Goal: Task Accomplishment & Management: Complete application form

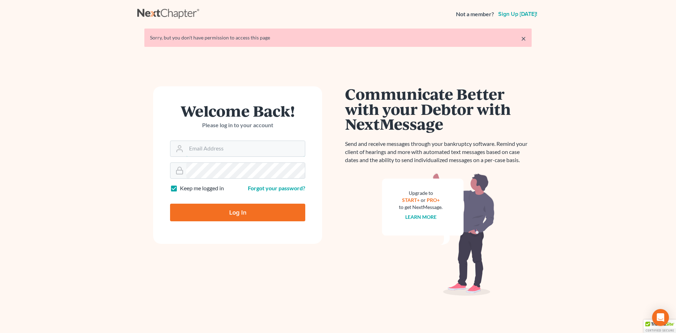
type input "[EMAIL_ADDRESS][DOMAIN_NAME]"
click at [250, 212] on input "Log In" at bounding box center [237, 213] width 135 height 18
type input "Thinking..."
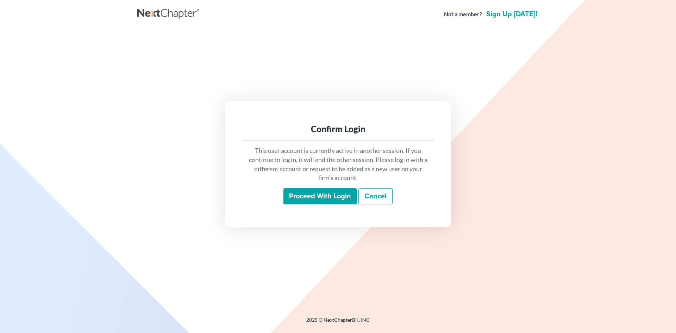
click at [333, 199] on input "Proceed with login" at bounding box center [320, 196] width 73 height 16
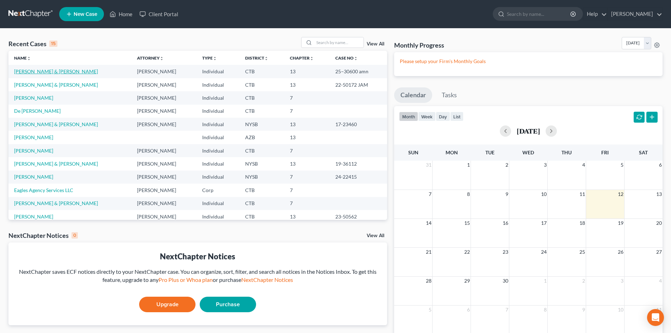
click at [45, 72] on link "[PERSON_NAME] & [PERSON_NAME]" at bounding box center [56, 71] width 84 height 6
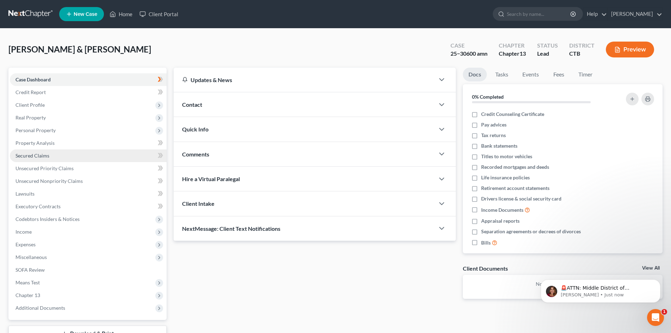
click at [45, 157] on span "Secured Claims" at bounding box center [33, 156] width 34 height 6
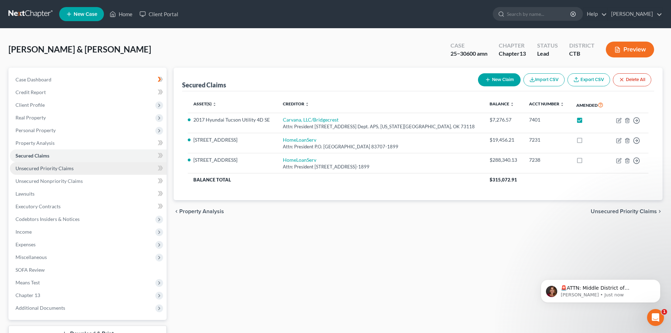
click at [45, 169] on span "Unsecured Priority Claims" at bounding box center [45, 168] width 58 height 6
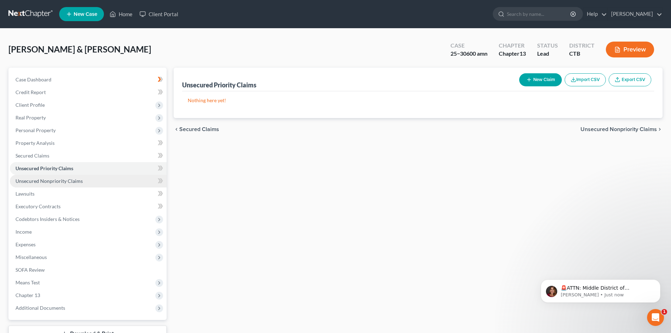
click at [41, 181] on span "Unsecured Nonpriority Claims" at bounding box center [49, 181] width 67 height 6
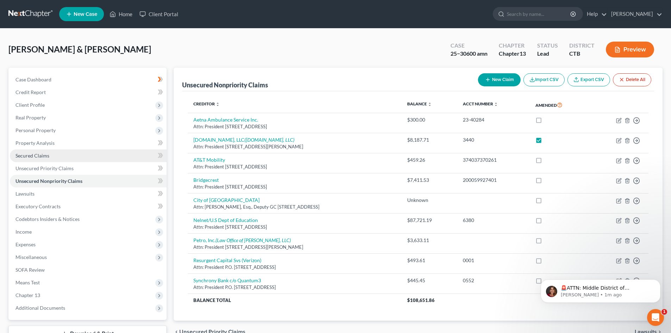
click at [45, 156] on span "Secured Claims" at bounding box center [33, 156] width 34 height 6
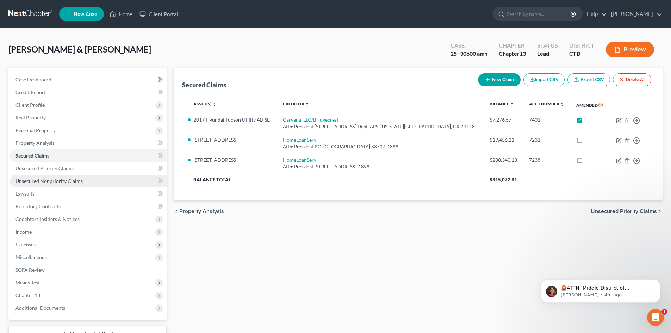
click at [78, 181] on span "Unsecured Nonpriority Claims" at bounding box center [49, 181] width 67 height 6
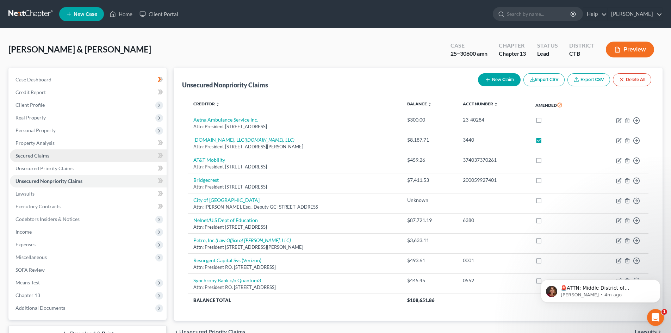
click at [39, 157] on span "Secured Claims" at bounding box center [33, 156] width 34 height 6
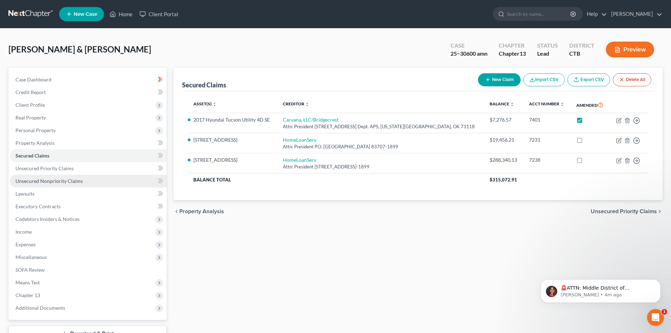
click at [48, 178] on span "Unsecured Nonpriority Claims" at bounding box center [49, 181] width 67 height 6
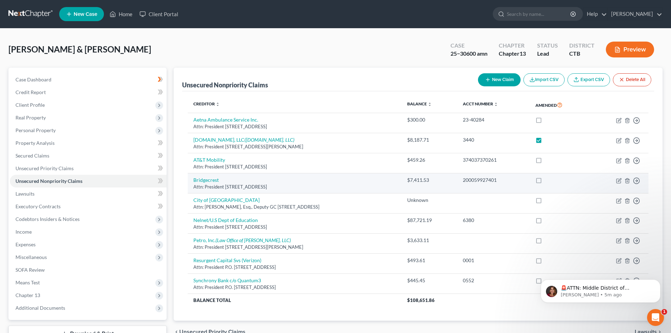
click at [545, 182] on label at bounding box center [545, 182] width 0 height 0
click at [553, 180] on input "checkbox" at bounding box center [550, 179] width 5 height 5
checkbox input "true"
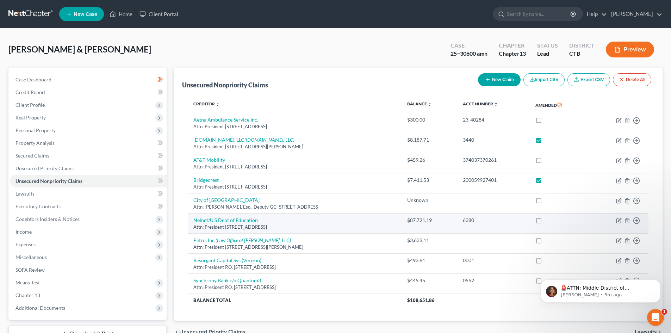
click at [545, 222] on label at bounding box center [545, 222] width 0 height 0
click at [553, 221] on input "checkbox" at bounding box center [550, 219] width 5 height 5
checkbox input "true"
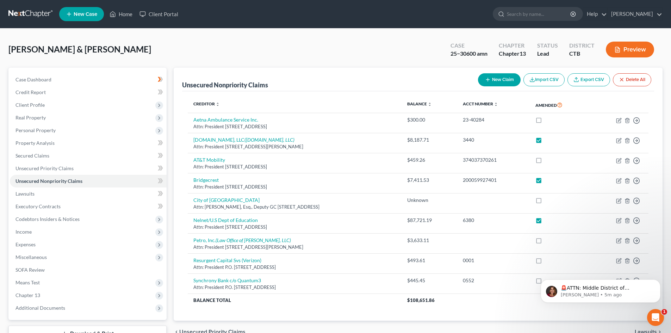
click at [496, 82] on button "New Claim" at bounding box center [499, 79] width 43 height 13
select select "2"
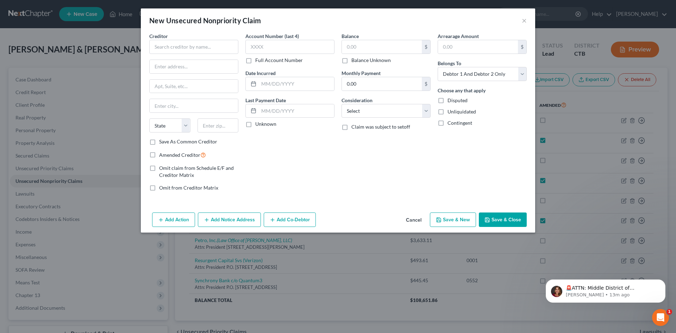
click at [527, 24] on div "New Unsecured Nonpriority Claim ×" at bounding box center [338, 20] width 395 height 24
click at [524, 21] on button "×" at bounding box center [524, 20] width 5 height 8
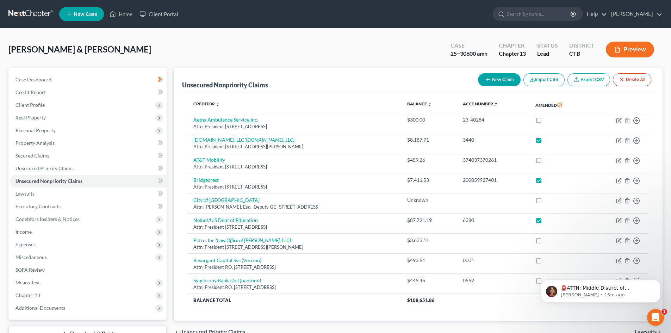
click at [499, 81] on button "New Claim" at bounding box center [499, 79] width 43 height 13
select select "2"
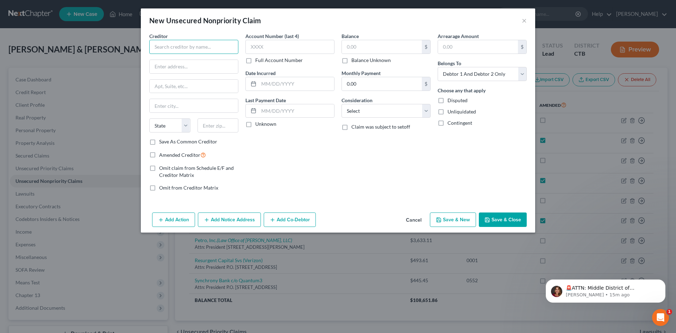
click at [178, 49] on input "text" at bounding box center [193, 47] width 89 height 14
type input "Jefferson Capital Systems LLC"
type input "Attn: President"
click at [193, 88] on input "text" at bounding box center [194, 86] width 88 height 13
type input "P.O. Box 7999"
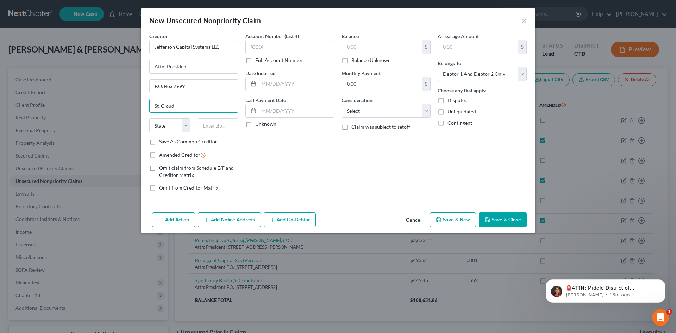
type input "St. Cloud"
select select "24"
type input "56302-9617"
click at [258, 44] on input "text" at bounding box center [290, 47] width 89 height 14
click at [271, 46] on input "text" at bounding box center [290, 47] width 89 height 14
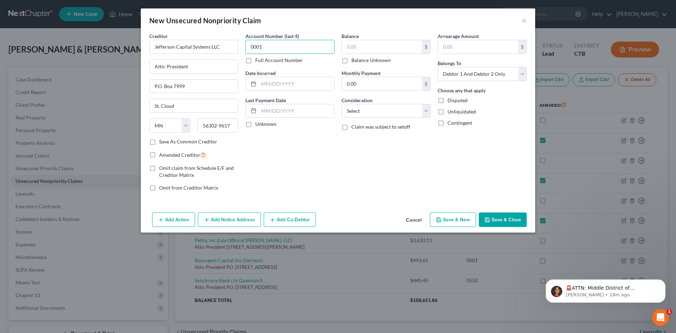
type input "0001"
click at [529, 19] on div "New Unsecured Nonpriority Claim ×" at bounding box center [338, 20] width 395 height 24
click at [524, 20] on button "×" at bounding box center [524, 20] width 5 height 8
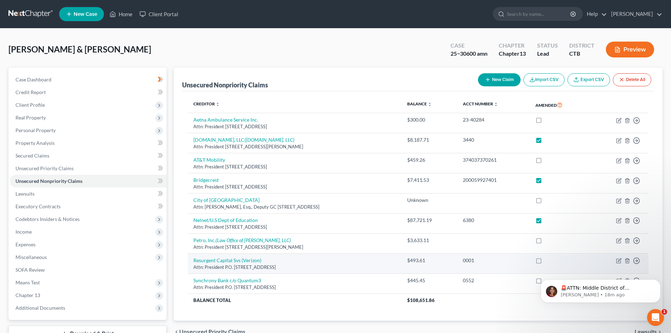
click at [545, 262] on label at bounding box center [545, 262] width 0 height 0
click at [553, 261] on input "checkbox" at bounding box center [550, 259] width 5 height 5
checkbox input "true"
click at [251, 262] on link "Resurgent Capital Svs (Verizon)" at bounding box center [227, 260] width 68 height 6
select select "42"
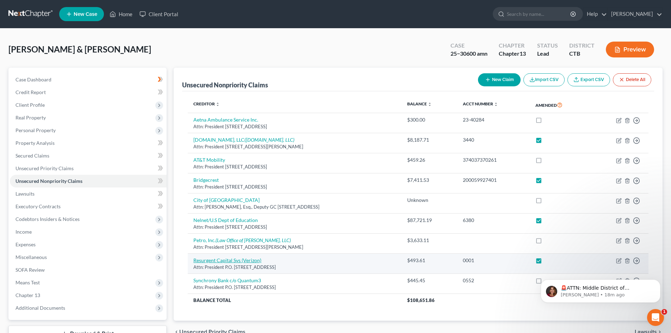
select select "19"
select select "0"
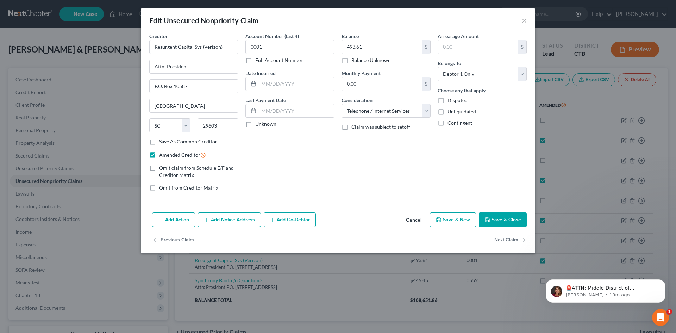
click at [224, 223] on button "Add Notice Address" at bounding box center [229, 219] width 63 height 15
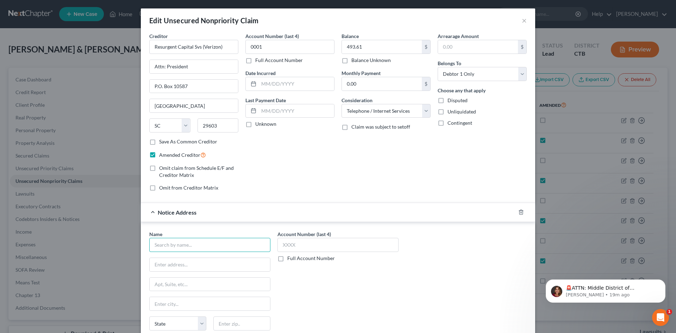
click at [182, 245] on input "text" at bounding box center [209, 245] width 121 height 14
type input "Jefferson Capital Systems LLC"
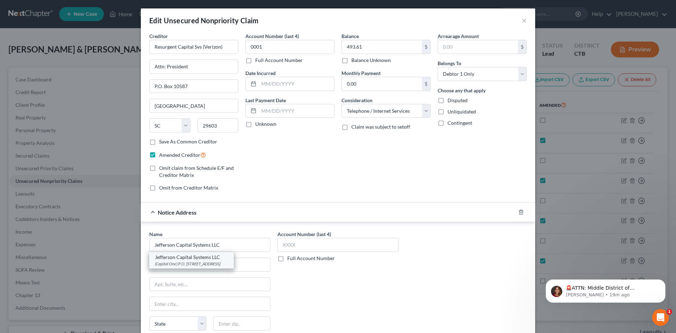
click at [220, 264] on div "(Capital One) P.O. [STREET_ADDRESS]" at bounding box center [191, 264] width 73 height 6
type input "(Capital One)"
type input "P.O. Box 7999"
type input "St. Cloud"
select select "24"
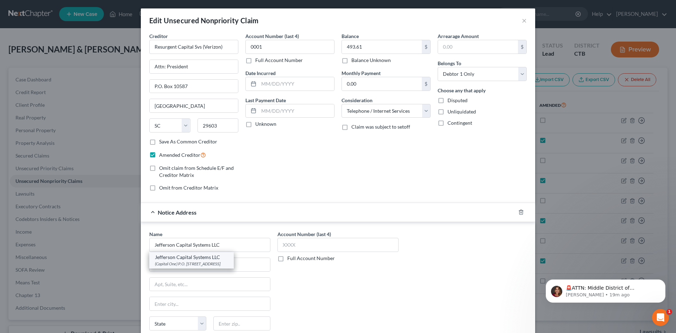
type input "56302-9617"
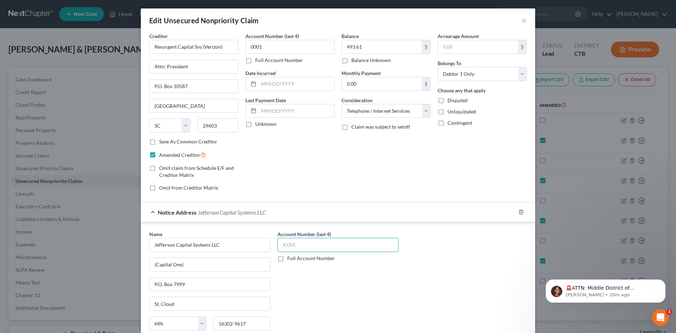
click at [293, 245] on input "text" at bounding box center [338, 245] width 121 height 14
type input "0001"
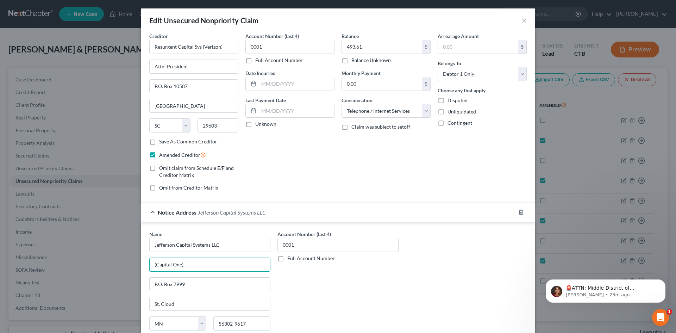
drag, startPoint x: 194, startPoint y: 264, endPoint x: 129, endPoint y: 269, distance: 65.7
click at [129, 269] on div "Edit Unsecured Nonpriority Claim × Creditor * Resurgent Capital Svs (Verizon) A…" at bounding box center [338, 166] width 676 height 333
type input "Attn: President"
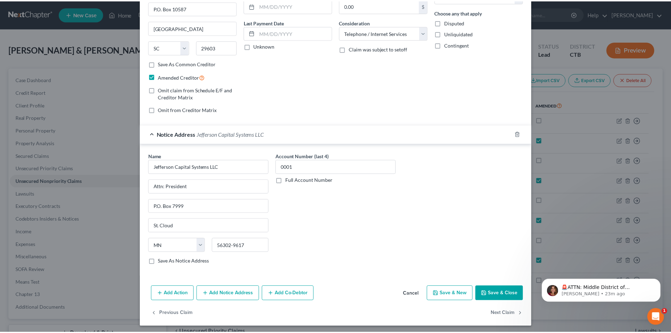
scroll to position [80, 0]
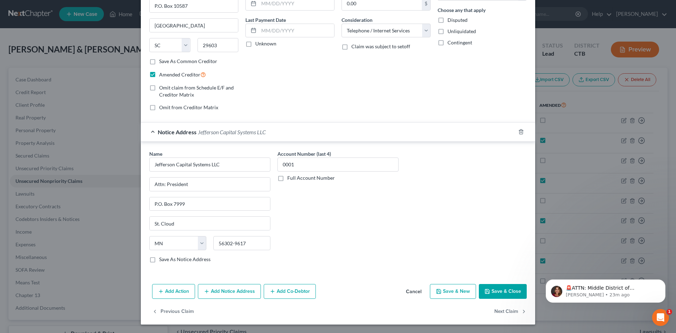
type input "372.13"
click at [508, 297] on button "Save & Close" at bounding box center [503, 291] width 48 height 15
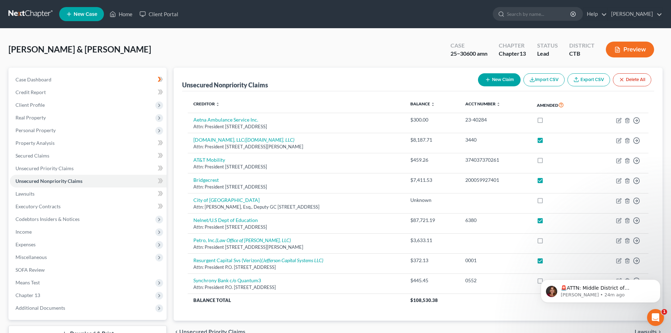
click at [511, 84] on button "New Claim" at bounding box center [499, 79] width 43 height 13
select select "2"
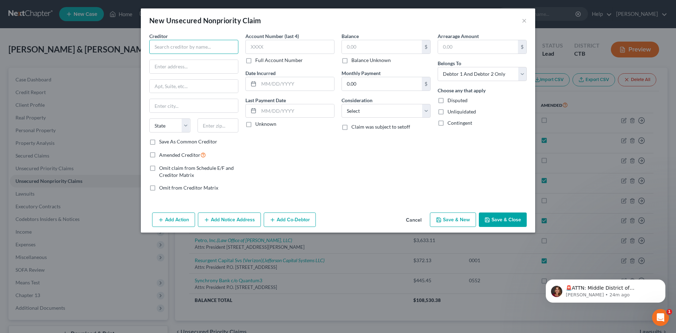
click at [204, 47] on input "text" at bounding box center [193, 47] width 89 height 14
click at [174, 48] on input "text" at bounding box center [193, 47] width 89 height 14
type input "CT Light and Power dba Eversource"
type input "Attn: President"
type input "[STREET_ADDRESS]"
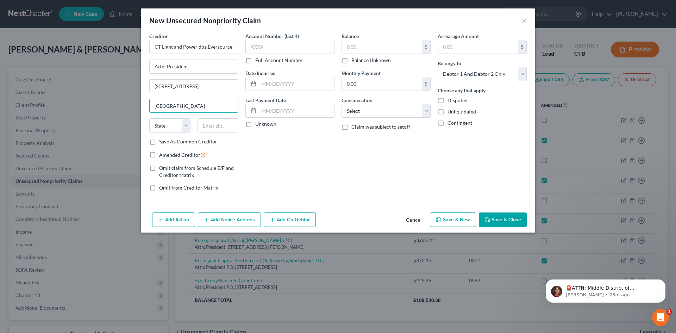
type input "[GEOGRAPHIC_DATA]"
select select "6"
type input "06037"
click at [193, 67] on input "Attn: President" at bounding box center [194, 66] width 88 height 13
type input "[GEOGRAPHIC_DATA]"
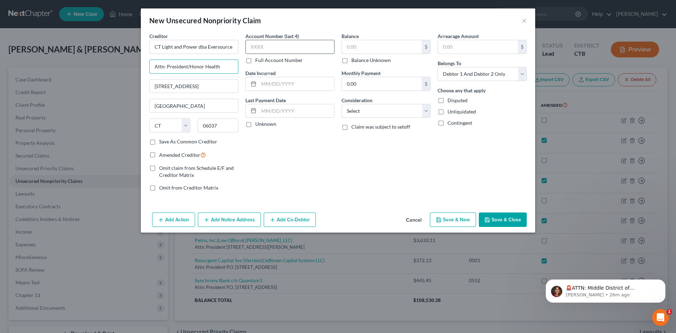
type input "Attn: President/Honor Health"
click at [264, 49] on input "text" at bounding box center [290, 47] width 89 height 14
type input "0153"
click at [346, 49] on input "text" at bounding box center [382, 46] width 80 height 13
type input "7,001.83"
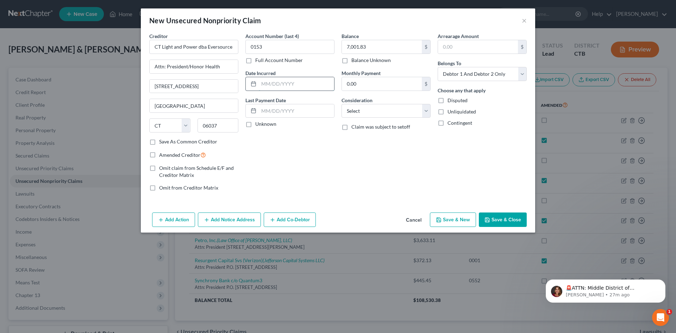
click at [281, 82] on input "text" at bounding box center [296, 83] width 75 height 13
type input "[DATE]"
drag, startPoint x: 167, startPoint y: 69, endPoint x: 252, endPoint y: 36, distance: 91.3
click at [167, 69] on input "Attn: President/Honor Health" at bounding box center [194, 66] width 88 height 13
click at [153, 68] on input "Attn: Eversource Legal/Honor Health" at bounding box center [194, 66] width 88 height 13
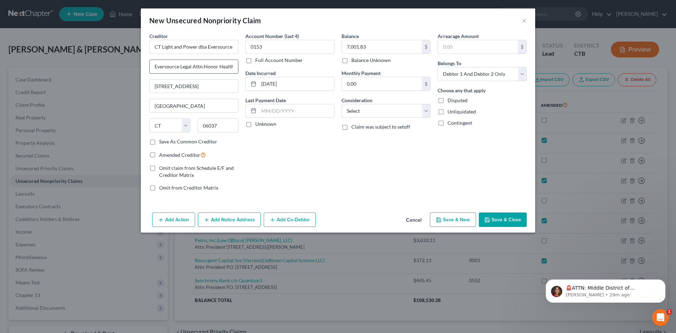
click at [204, 67] on input "Eversource Legal Attn:Honor Health" at bounding box center [194, 66] width 88 height 13
type input "Eversource Legal Attn: Honor Heath"
drag, startPoint x: 289, startPoint y: 84, endPoint x: 257, endPoint y: 86, distance: 32.5
click at [257, 86] on div "[DATE]" at bounding box center [290, 84] width 89 height 14
type input "[DATE]"
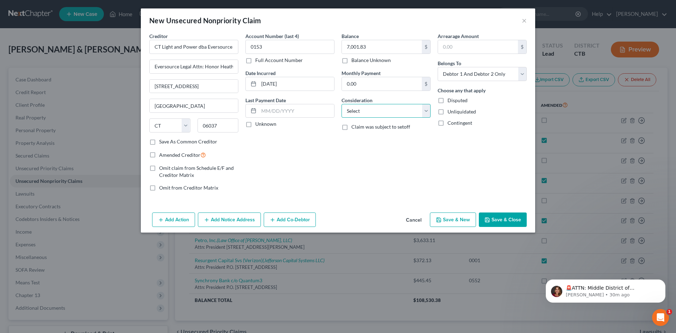
click at [426, 112] on select "Select Cable / Satellite Services Collection Agency Credit Card Debt Debt Couns…" at bounding box center [386, 111] width 89 height 14
select select "20"
click at [342, 104] on select "Select Cable / Satellite Services Collection Agency Credit Card Debt Debt Couns…" at bounding box center [386, 111] width 89 height 14
click at [496, 220] on button "Save & Close" at bounding box center [503, 219] width 48 height 15
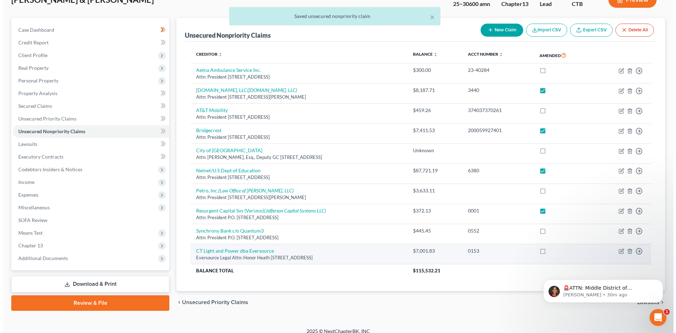
scroll to position [57, 0]
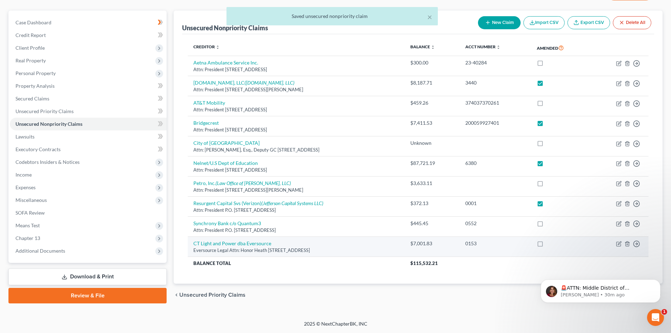
click at [547, 245] on label at bounding box center [547, 245] width 0 height 0
click at [553, 243] on input "checkbox" at bounding box center [552, 242] width 5 height 5
checkbox input "true"
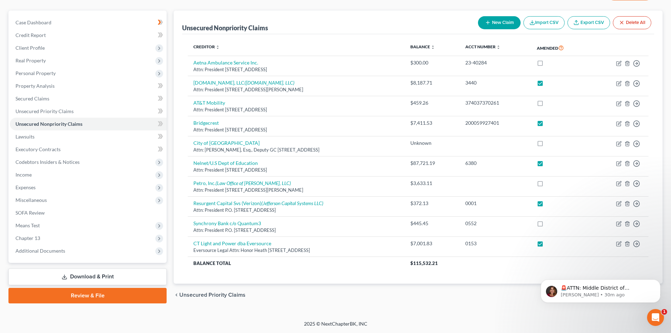
click at [485, 23] on icon "button" at bounding box center [488, 23] width 6 height 6
select select "2"
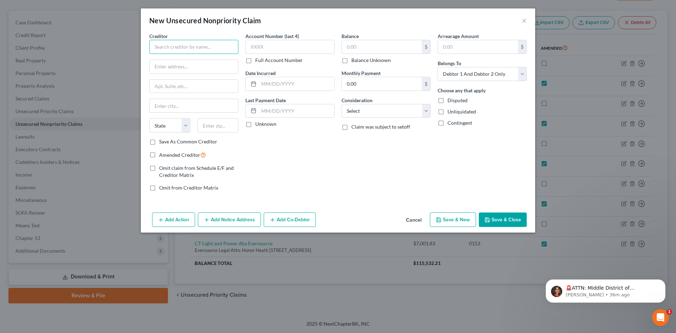
click at [209, 44] on input "text" at bounding box center [193, 47] width 89 height 14
click at [207, 50] on input "LVNV Funding, LLC" at bounding box center [193, 47] width 89 height 14
type input "LVNV Funding, LLC c/o Resurgent"
click at [164, 69] on input "text" at bounding box center [194, 66] width 88 height 13
type input "Attn: President"
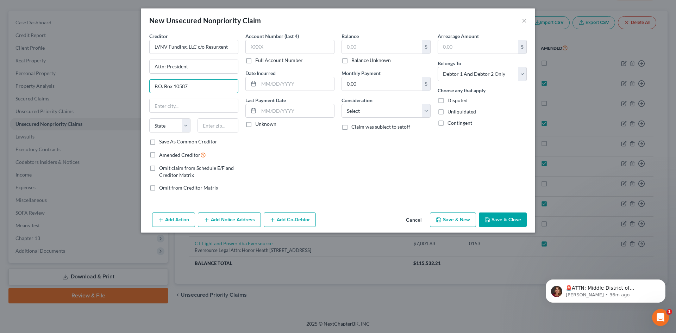
type input "P.O. Box 10587"
type input "[GEOGRAPHIC_DATA], SC 29603-0587"
click at [175, 124] on select "State [US_STATE] AK AR AZ CA CO CT DE DC [GEOGRAPHIC_DATA] [GEOGRAPHIC_DATA] GU…" at bounding box center [169, 125] width 41 height 14
select select "42"
drag, startPoint x: 187, startPoint y: 105, endPoint x: 215, endPoint y: 106, distance: 27.8
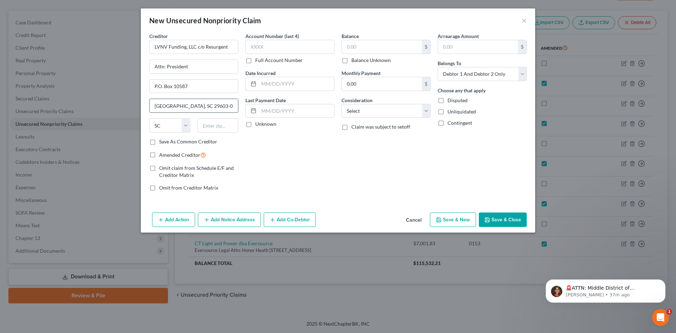
click at [215, 106] on input "[GEOGRAPHIC_DATA], SC 29603-0587" at bounding box center [194, 105] width 88 height 13
type input "[GEOGRAPHIC_DATA], [GEOGRAPHIC_DATA]"
click at [213, 120] on input "text" at bounding box center [218, 125] width 41 height 14
paste input "29603-0587"
type input "29603-0587"
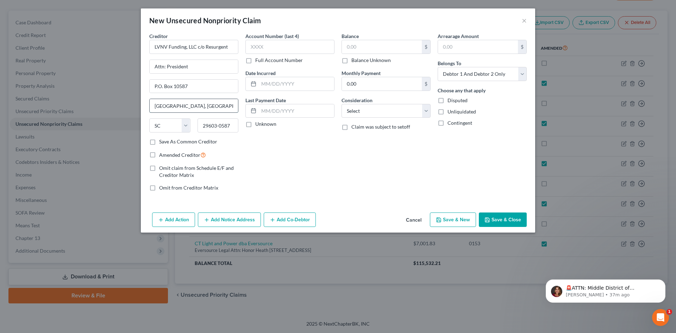
click at [192, 105] on input "[GEOGRAPHIC_DATA], [GEOGRAPHIC_DATA]" at bounding box center [194, 105] width 88 height 13
type input "[GEOGRAPHIC_DATA]"
click at [159, 156] on label "Amended Creditor" at bounding box center [182, 155] width 47 height 8
click at [162, 155] on input "Amended Creditor" at bounding box center [164, 153] width 5 height 5
checkbox input "true"
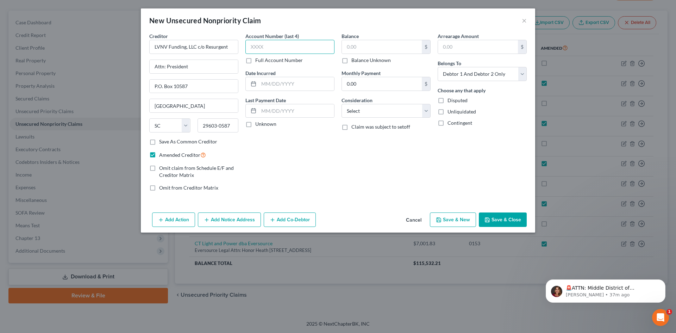
click at [291, 45] on input "text" at bounding box center [290, 47] width 89 height 14
type input "2108"
click at [360, 52] on input "text" at bounding box center [382, 46] width 80 height 13
type input "180.54"
click at [426, 111] on select "Select Cable / Satellite Services Collection Agency Credit Card Debt Debt Couns…" at bounding box center [386, 111] width 89 height 14
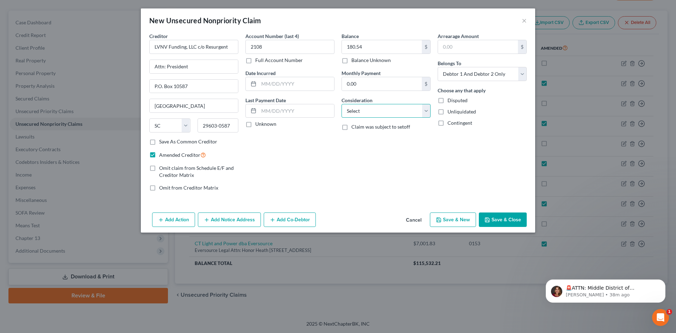
select select "14"
click at [342, 104] on select "Select Cable / Satellite Services Collection Agency Credit Card Debt Debt Couns…" at bounding box center [386, 111] width 89 height 14
click at [365, 135] on input "text" at bounding box center [386, 137] width 88 height 13
type input "QVC purchase"
click at [495, 219] on button "Save & Close" at bounding box center [503, 219] width 48 height 15
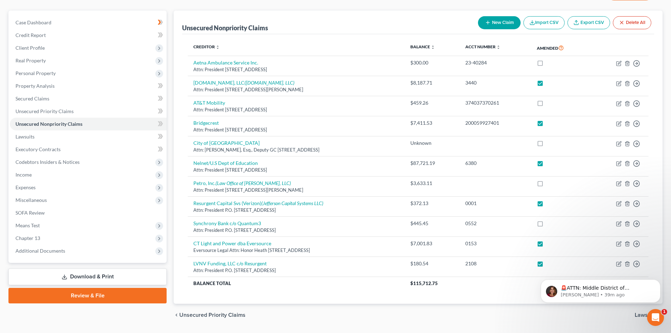
click at [500, 20] on button "New Claim" at bounding box center [499, 22] width 43 height 13
select select "2"
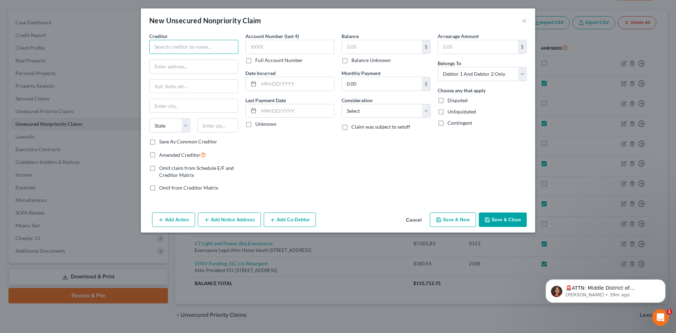
click at [212, 48] on input "text" at bounding box center [193, 47] width 89 height 14
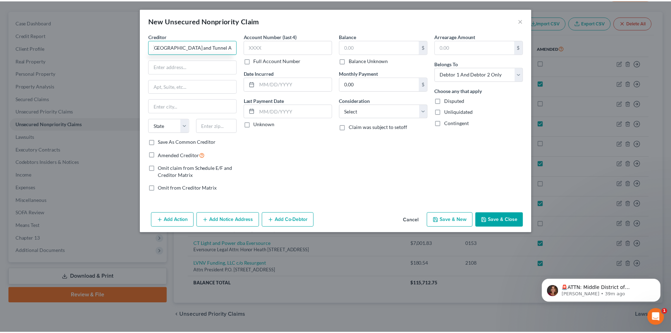
scroll to position [0, 0]
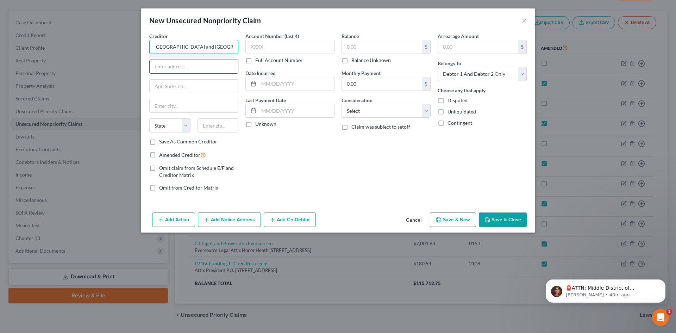
type input "[GEOGRAPHIC_DATA] and [GEOGRAPHIC_DATA]"
click at [178, 70] on input "text" at bounding box center [194, 66] width 88 height 13
type input "c"
type input "Attn: President"
type input "[STREET_ADDRESS]"
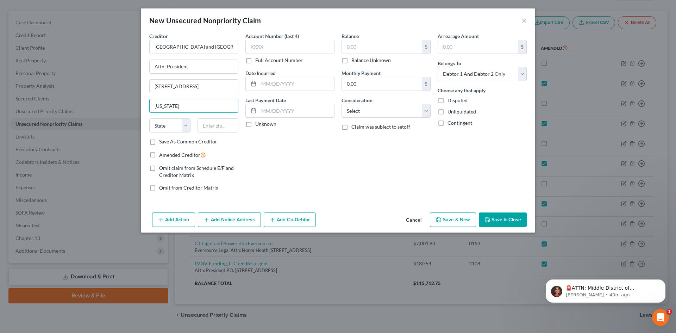
type input "[US_STATE]"
select select "35"
type input "10004"
select select "33"
click at [270, 50] on input "text" at bounding box center [290, 47] width 89 height 14
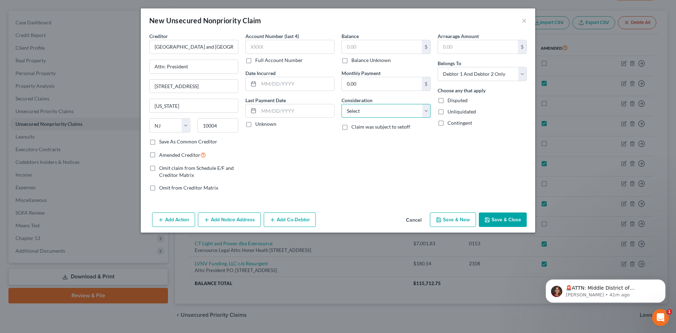
click at [426, 111] on select "Select Cable / Satellite Services Collection Agency Credit Card Debt Debt Couns…" at bounding box center [386, 111] width 89 height 14
select select "14"
click at [342, 104] on select "Select Cable / Satellite Services Collection Agency Credit Card Debt Debt Couns…" at bounding box center [386, 111] width 89 height 14
click at [364, 135] on input "text" at bounding box center [386, 137] width 88 height 13
type input "Tolls"
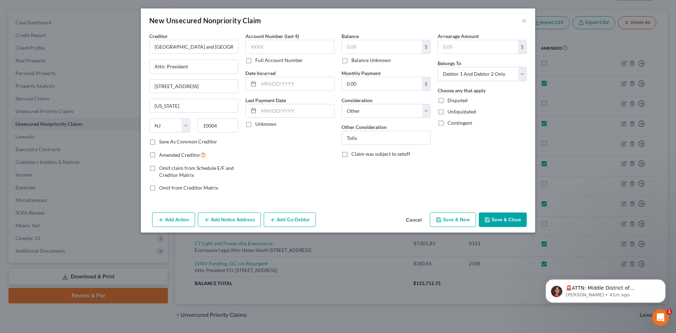
click at [159, 155] on label "Amended Creditor" at bounding box center [182, 155] width 47 height 8
click at [162, 155] on input "Amended Creditor" at bounding box center [164, 153] width 5 height 5
checkbox input "true"
click at [261, 44] on input "text" at bounding box center [290, 47] width 89 height 14
type input "4405"
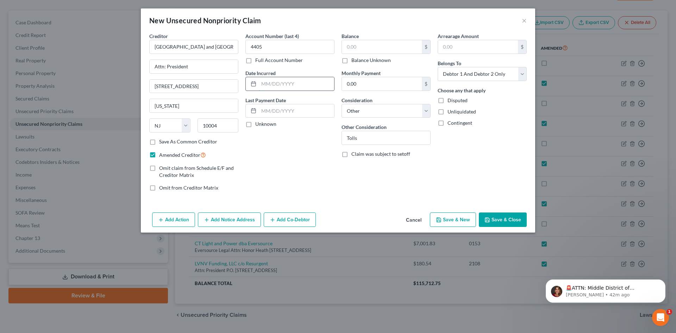
click at [260, 88] on input "text" at bounding box center [296, 83] width 75 height 13
type input "1"
click at [366, 49] on input "text" at bounding box center [382, 46] width 80 height 13
type input "220.34"
click at [515, 217] on button "Save & Close" at bounding box center [503, 219] width 48 height 15
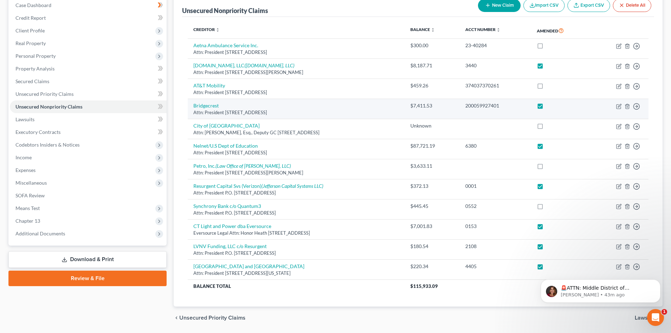
scroll to position [62, 0]
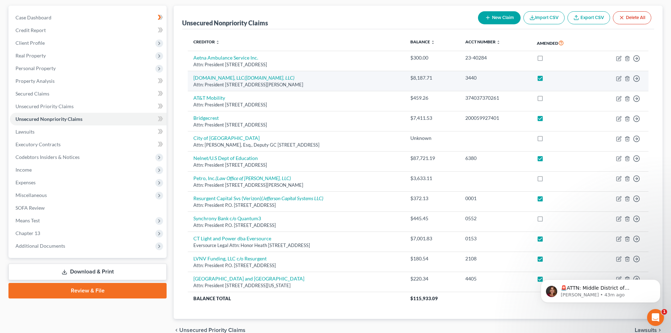
click at [314, 85] on div "Attn: President [STREET_ADDRESS][PERSON_NAME]" at bounding box center [296, 84] width 206 height 7
click at [211, 79] on link "[DOMAIN_NAME], LLC ([DOMAIN_NAME], LLC)" at bounding box center [243, 78] width 101 height 6
select select "50"
select select "14"
select select "0"
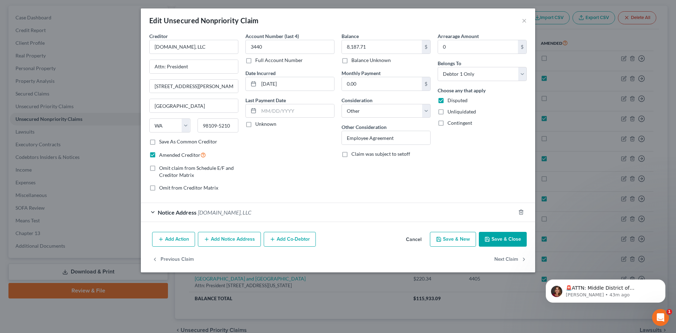
click at [159, 168] on label "Omit claim from Schedule E/F and Creditor Matrix" at bounding box center [198, 172] width 79 height 14
click at [162, 168] on input "Omit claim from Schedule E/F and Creditor Matrix" at bounding box center [164, 167] width 5 height 5
checkbox input "true"
click at [159, 188] on label "Omit from Creditor Matrix" at bounding box center [188, 187] width 59 height 7
click at [162, 188] on input "Omit from Creditor Matrix" at bounding box center [164, 186] width 5 height 5
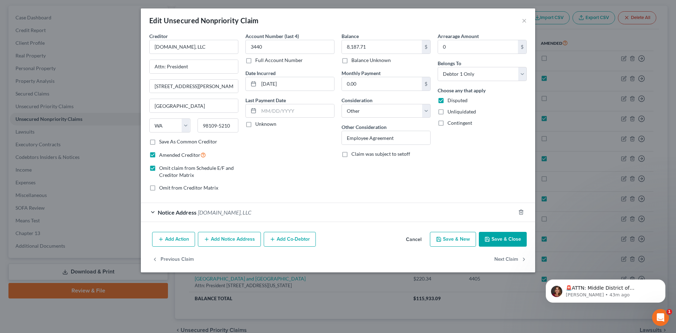
checkbox input "true"
click at [511, 240] on button "Save & Close" at bounding box center [503, 239] width 48 height 15
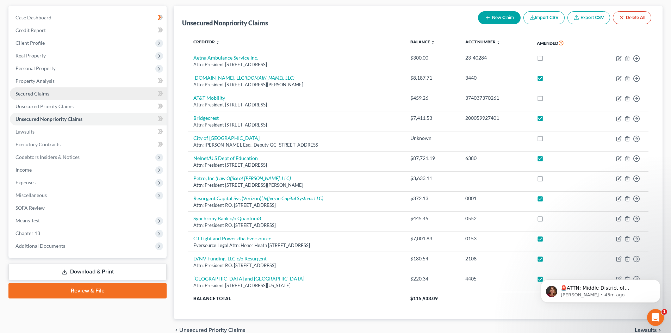
click at [26, 96] on span "Secured Claims" at bounding box center [33, 94] width 34 height 6
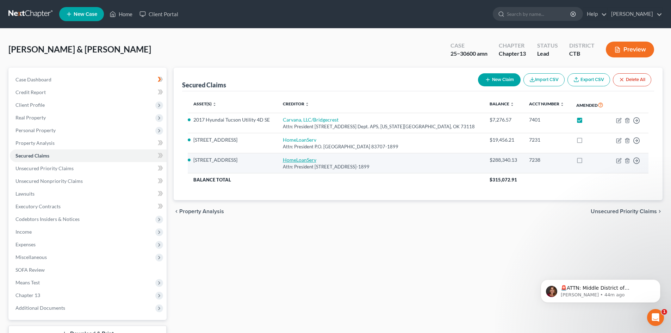
click at [313, 161] on link "HomeLoanServ" at bounding box center [299, 160] width 33 height 6
select select "13"
select select "14"
select select "2"
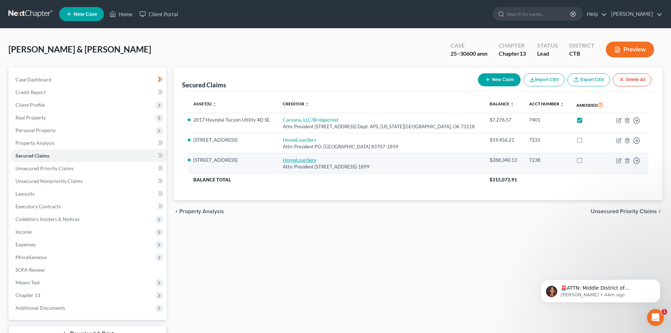
select select "0"
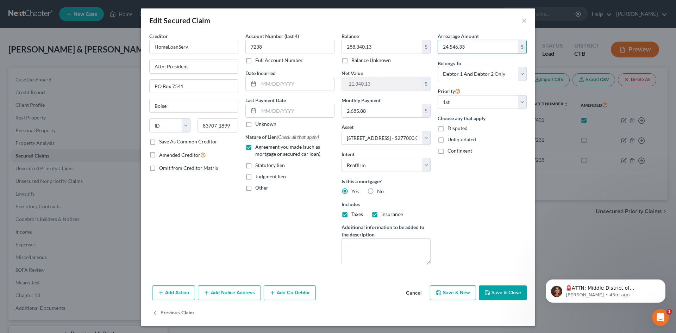
type input "24,546.33"
click at [500, 296] on button "Save & Close" at bounding box center [503, 292] width 48 height 15
select select
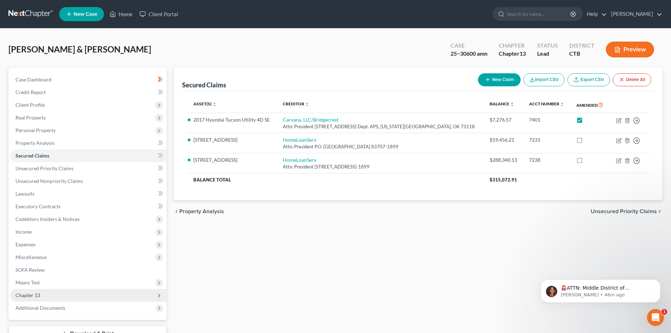
click at [29, 297] on span "Chapter 13" at bounding box center [28, 295] width 25 height 6
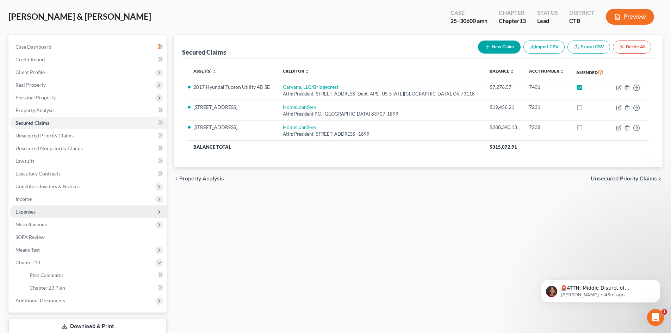
scroll to position [80, 0]
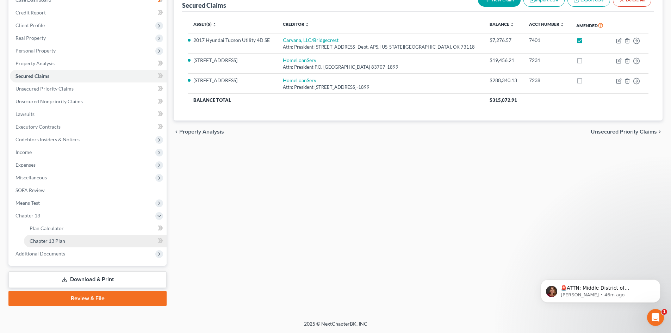
click at [63, 243] on span "Chapter 13 Plan" at bounding box center [48, 241] width 36 height 6
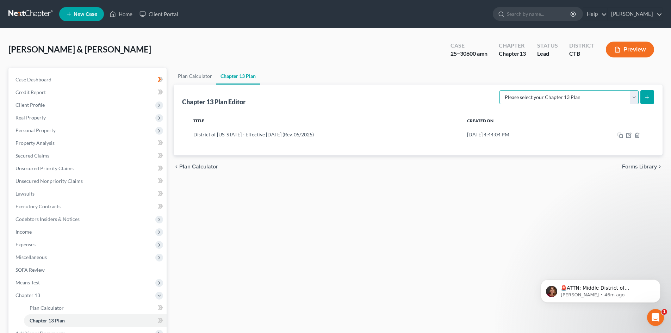
click at [634, 98] on select "Please select your Chapter 13 Plan District of [US_STATE] - Effective [DATE] (R…" at bounding box center [569, 97] width 139 height 14
click at [529, 246] on div "Plan Calculator Chapter 13 Plan Chapter 13 Plan Editor Please select your Chapt…" at bounding box center [418, 227] width 496 height 318
click at [633, 97] on select "Please select your Chapter 13 Plan District of [US_STATE] - Effective [DATE] (R…" at bounding box center [569, 97] width 139 height 14
select select "1"
click at [500, 90] on select "Please select your Chapter 13 Plan District of [US_STATE] - Effective [DATE] (R…" at bounding box center [569, 97] width 139 height 14
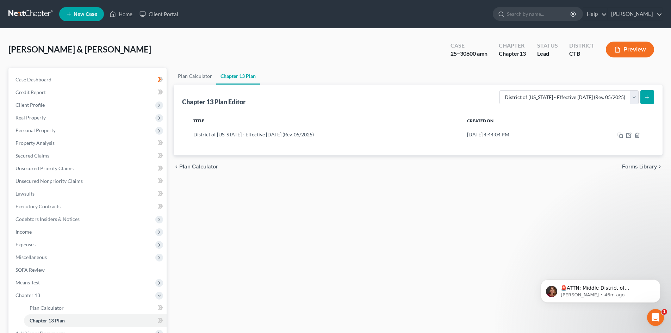
click at [643, 98] on button "submit" at bounding box center [648, 97] width 14 height 14
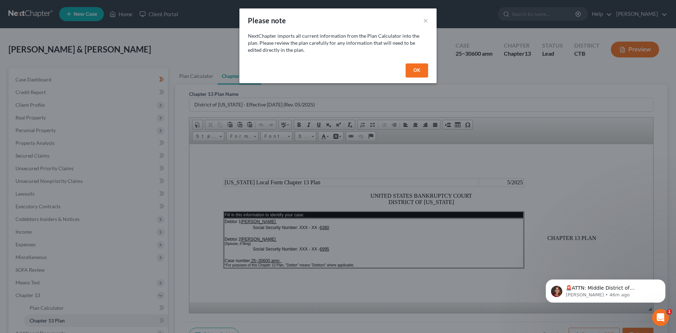
click at [421, 74] on button "OK" at bounding box center [417, 70] width 23 height 14
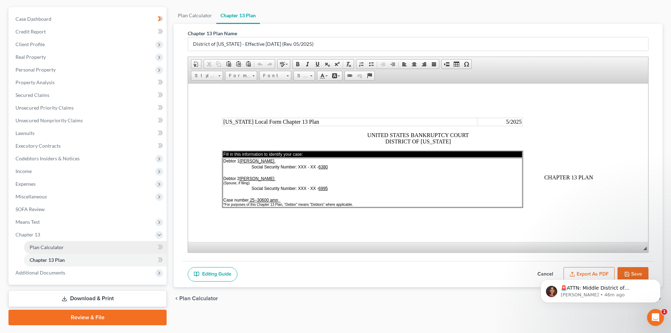
scroll to position [70, 0]
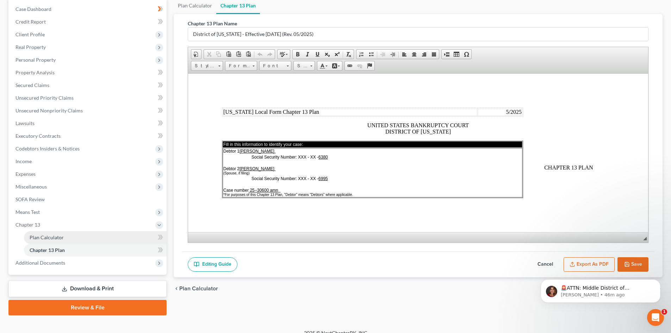
click at [58, 239] on span "Plan Calculator" at bounding box center [47, 237] width 34 height 6
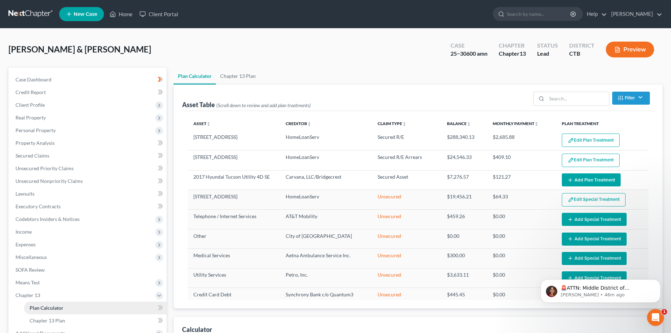
select select "59"
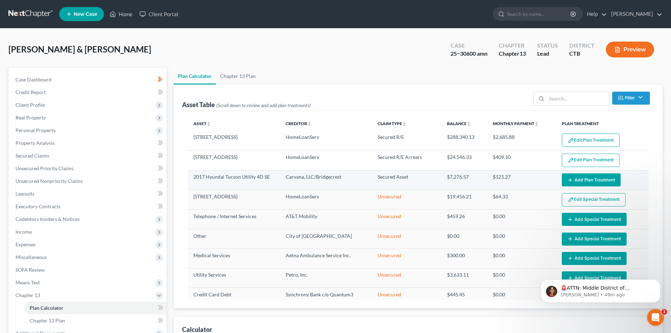
click at [611, 182] on button "Add Plan Treatment" at bounding box center [591, 179] width 59 height 13
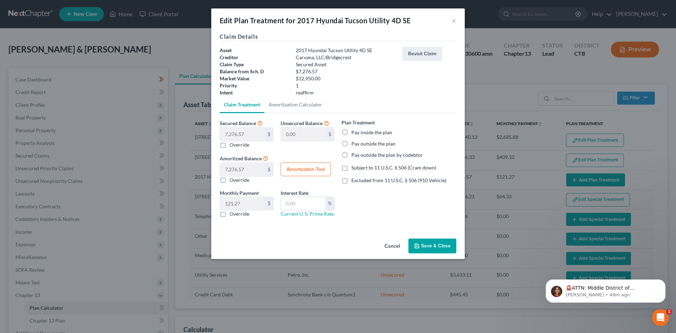
click at [352, 145] on label "Pay outside the plan" at bounding box center [374, 143] width 44 height 7
click at [354, 145] on input "Pay outside the plan" at bounding box center [356, 142] width 5 height 5
radio input "true"
click at [423, 53] on button "Revisit Claim" at bounding box center [423, 54] width 40 height 14
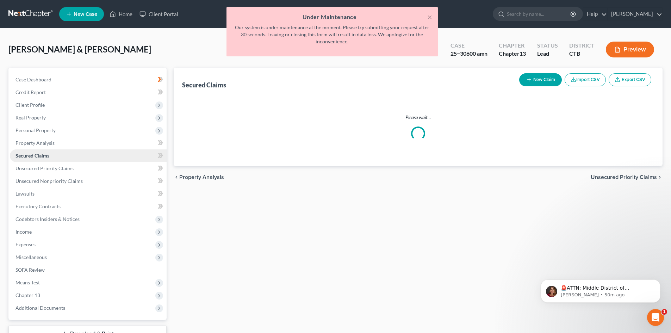
click at [30, 155] on span "Secured Claims" at bounding box center [33, 156] width 34 height 6
click at [430, 16] on button "×" at bounding box center [429, 17] width 5 height 8
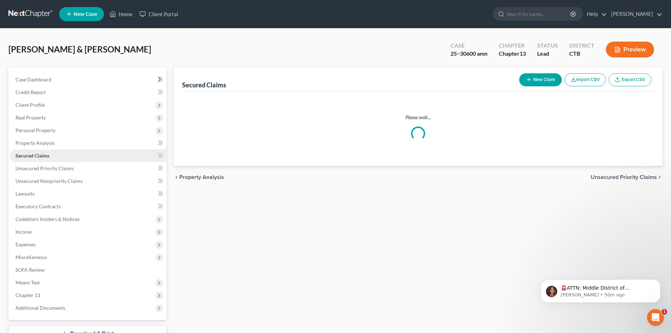
click at [42, 156] on span "Secured Claims" at bounding box center [33, 156] width 34 height 6
click at [32, 169] on span "Unsecured Priority Claims" at bounding box center [45, 168] width 58 height 6
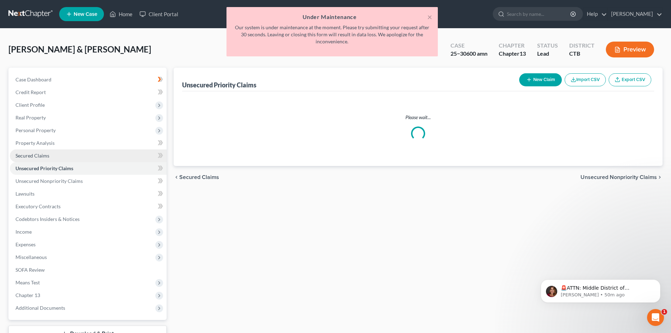
click at [34, 154] on span "Secured Claims" at bounding box center [33, 156] width 34 height 6
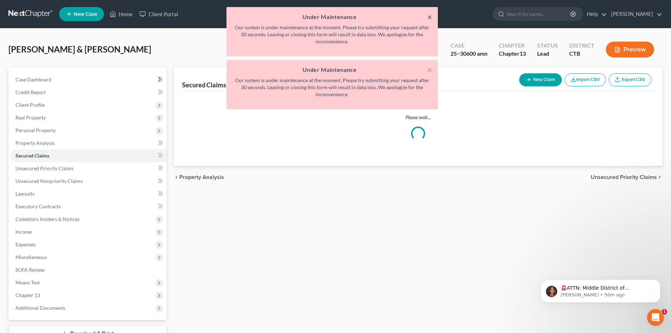
click at [431, 15] on button "×" at bounding box center [429, 17] width 5 height 8
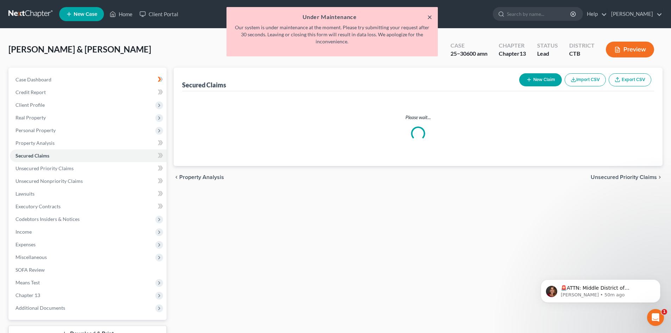
click at [428, 16] on button "×" at bounding box center [429, 17] width 5 height 8
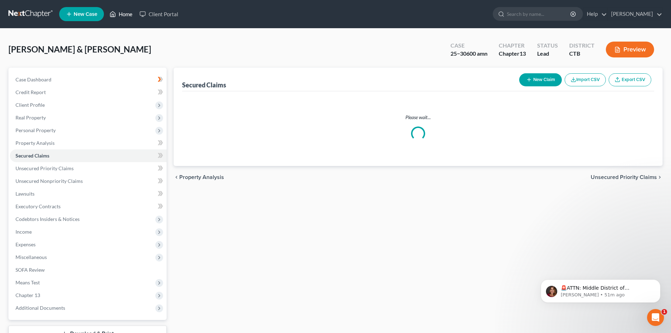
click at [124, 17] on link "Home" at bounding box center [121, 14] width 30 height 13
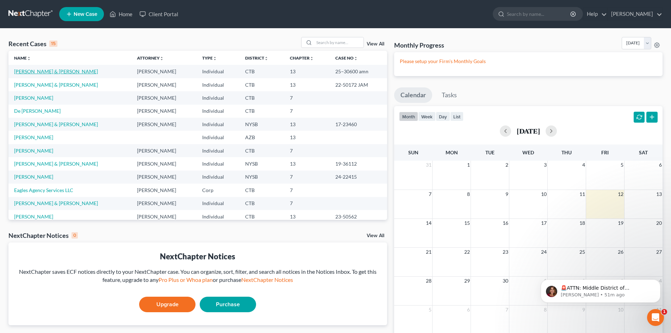
click at [39, 74] on link "[PERSON_NAME] & [PERSON_NAME]" at bounding box center [56, 71] width 84 height 6
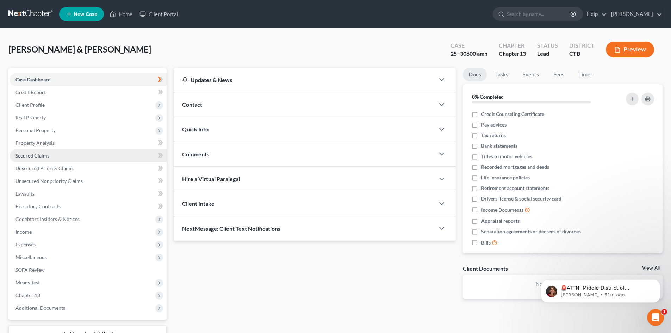
click at [39, 156] on span "Secured Claims" at bounding box center [33, 156] width 34 height 6
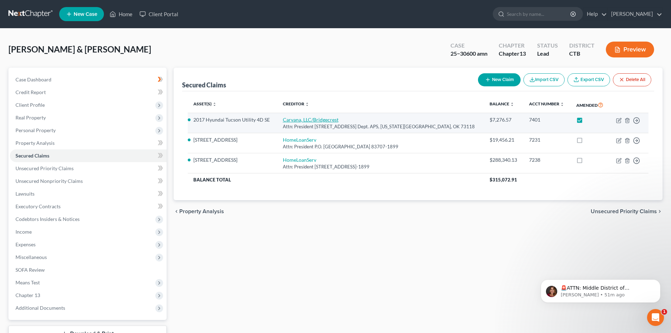
click at [301, 121] on link "Carvana, LLC/Bridgecrest" at bounding box center [311, 120] width 56 height 6
select select "37"
select select "0"
select select "2"
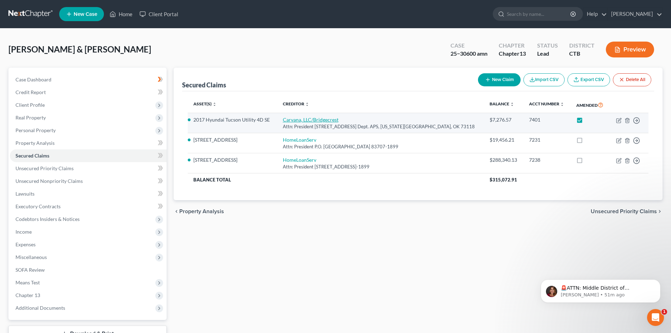
select select "0"
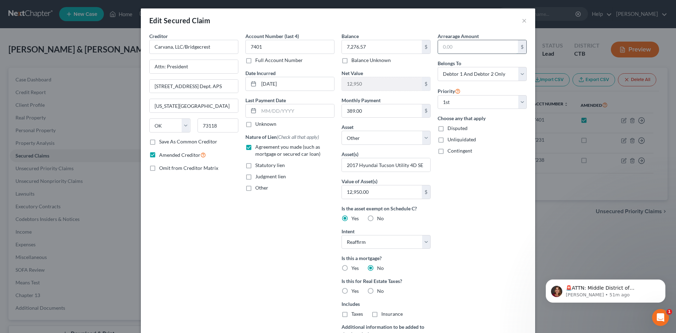
click at [449, 51] on input "text" at bounding box center [478, 46] width 80 height 13
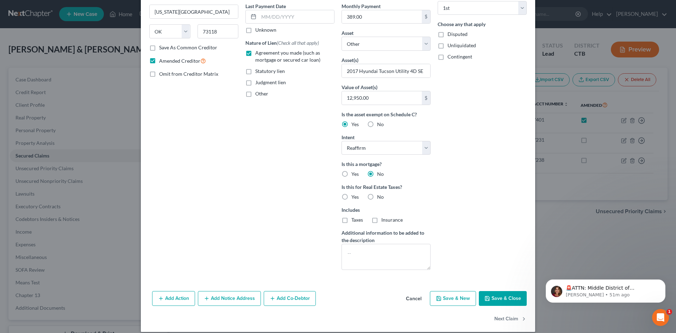
scroll to position [101, 0]
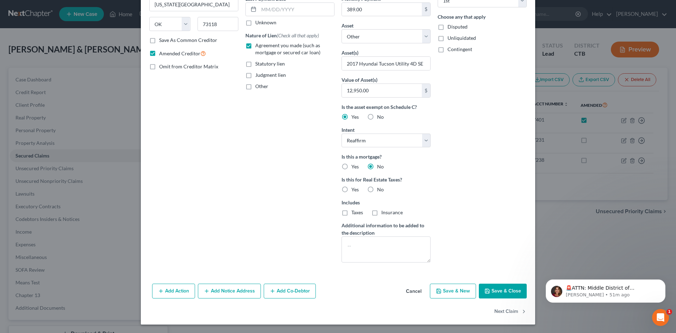
type input "0.00"
click at [504, 291] on button "Save & Close" at bounding box center [503, 291] width 48 height 15
select select
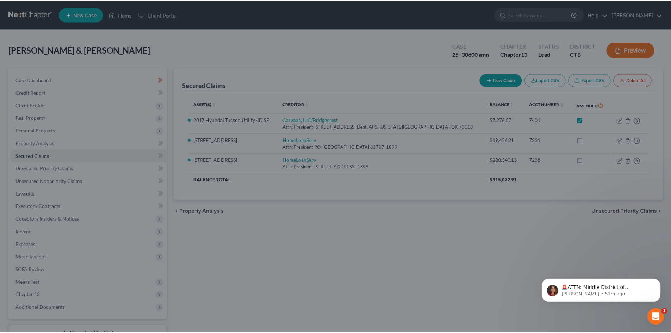
scroll to position [24, 0]
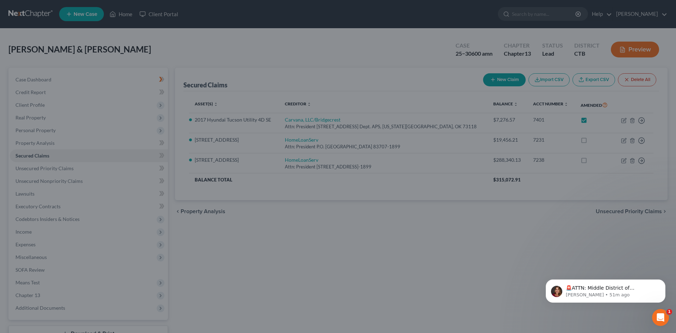
type input "0"
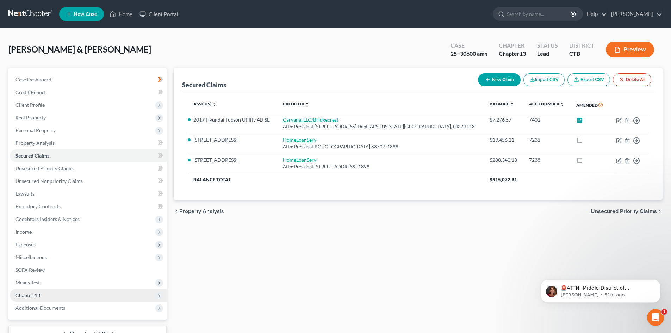
click at [52, 296] on span "Chapter 13" at bounding box center [88, 295] width 157 height 13
click at [46, 307] on span "Plan Calculator" at bounding box center [47, 308] width 34 height 6
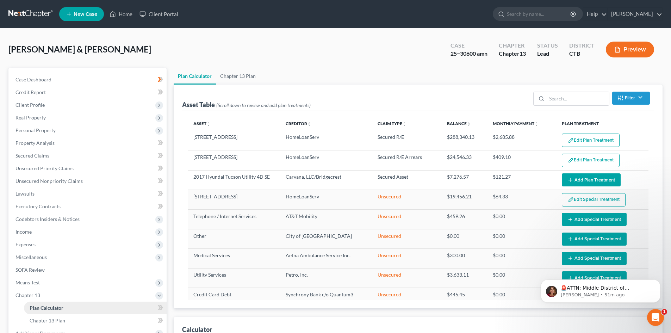
select select "59"
click at [42, 157] on span "Secured Claims" at bounding box center [33, 156] width 34 height 6
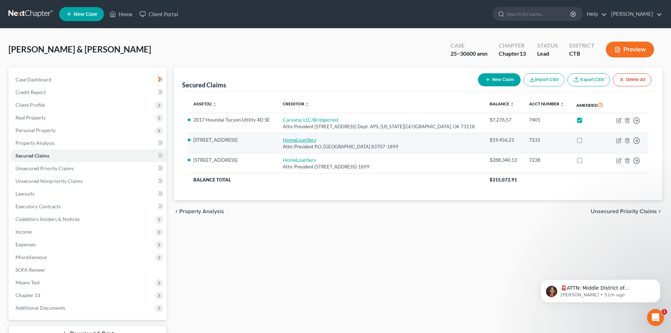
click at [311, 140] on link "HomeLoanServ" at bounding box center [299, 140] width 33 height 6
select select "13"
select select "3"
select select "2"
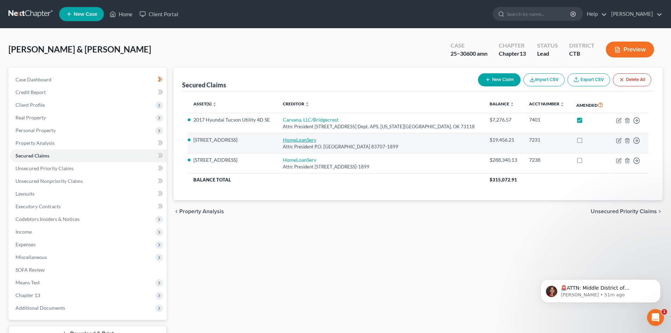
select select "0"
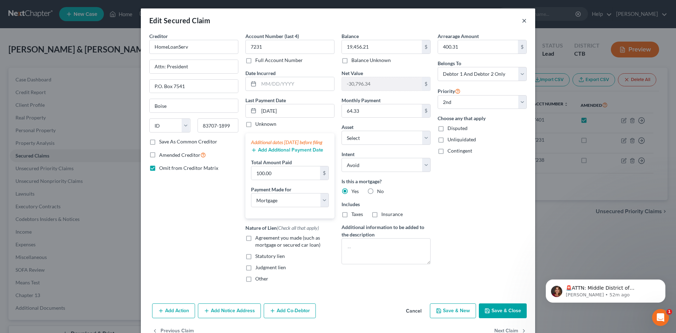
click at [523, 20] on button "×" at bounding box center [524, 20] width 5 height 8
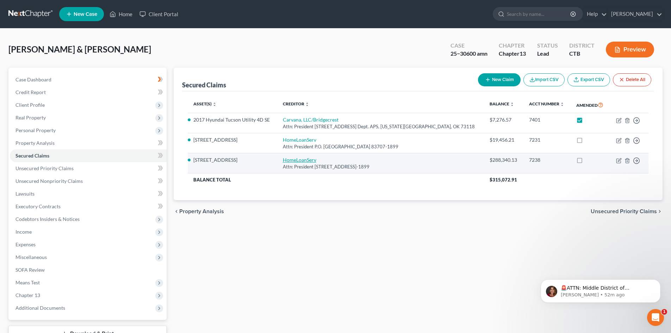
click at [316, 160] on link "HomeLoanServ" at bounding box center [299, 160] width 33 height 6
select select "13"
select select "14"
select select "2"
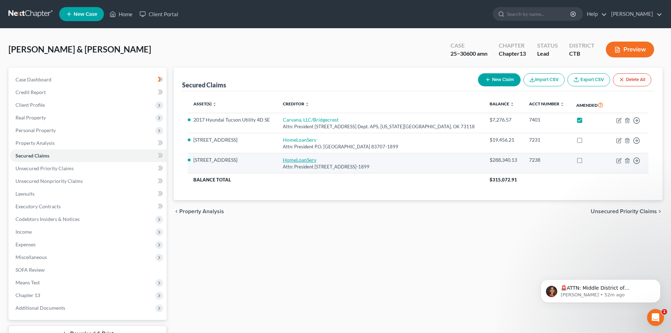
select select "0"
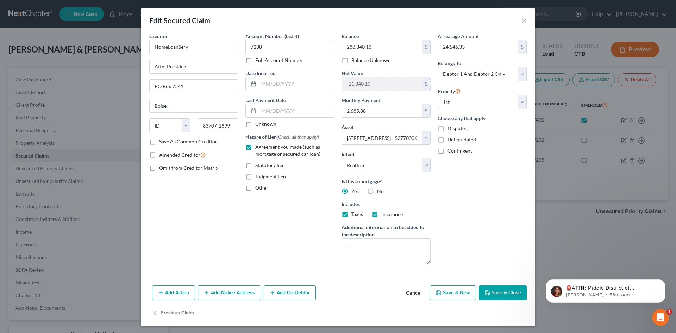
click at [525, 20] on div "Edit Secured Claim ×" at bounding box center [338, 20] width 395 height 24
click at [523, 23] on button "×" at bounding box center [524, 20] width 5 height 8
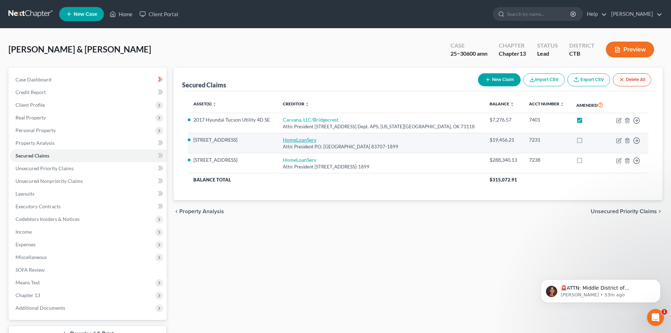
click at [302, 140] on link "HomeLoanServ" at bounding box center [299, 140] width 33 height 6
select select "13"
select select "3"
select select "14"
select select "3"
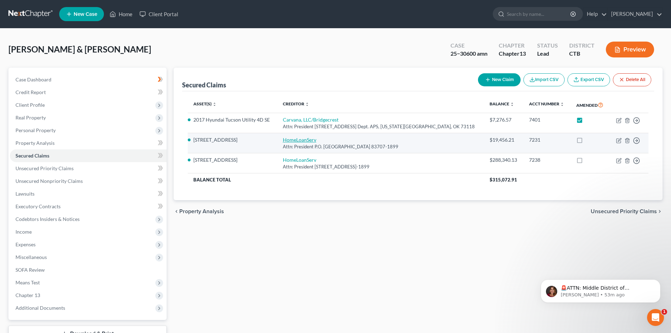
select select "2"
select select "0"
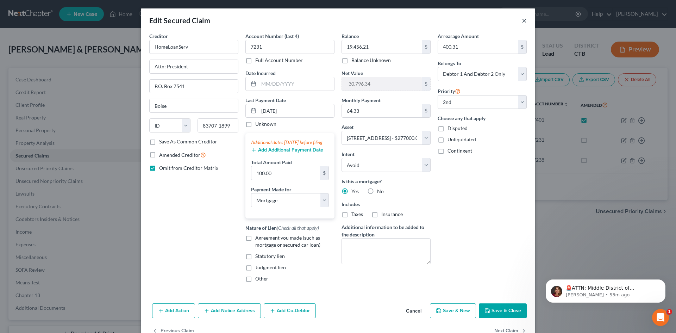
click at [524, 21] on button "×" at bounding box center [524, 20] width 5 height 8
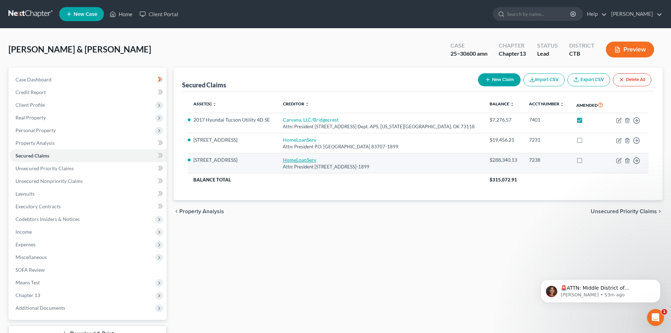
click at [316, 158] on link "HomeLoanServ" at bounding box center [299, 160] width 33 height 6
select select "13"
select select "14"
select select "2"
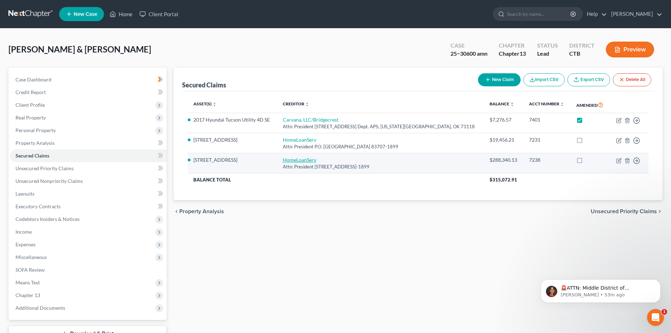
select select "0"
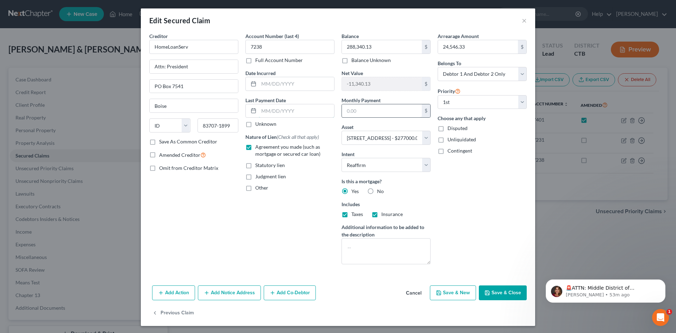
type input "2,685.88"
click at [359, 108] on input "text" at bounding box center [382, 110] width 80 height 13
type input "1,225.00"
click at [511, 291] on button "Save & Close" at bounding box center [503, 292] width 48 height 15
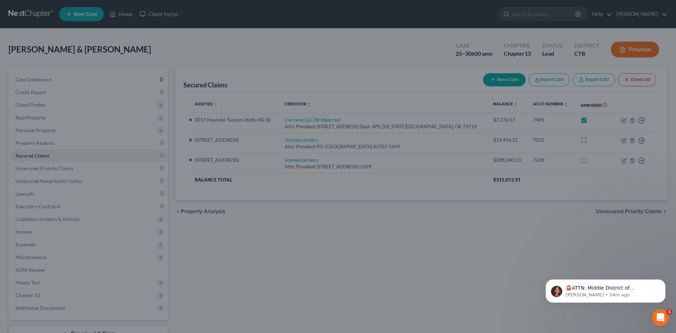
select select "14"
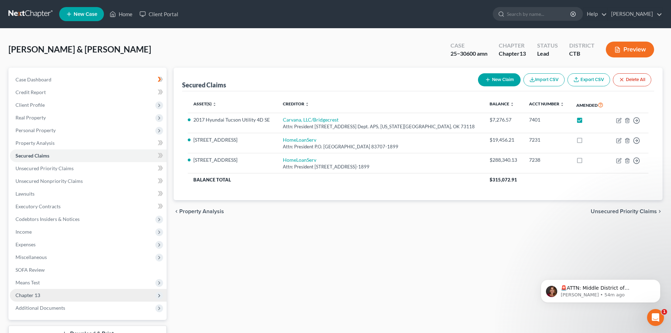
click at [42, 297] on span "Chapter 13" at bounding box center [88, 295] width 157 height 13
click at [39, 307] on span "Plan Calculator" at bounding box center [47, 308] width 34 height 6
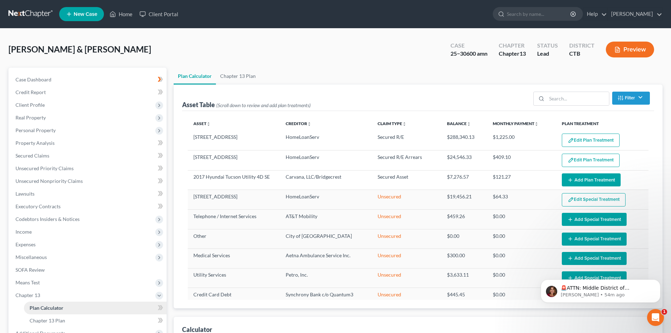
select select "59"
click at [581, 200] on button "Edit Special Treatment" at bounding box center [594, 199] width 64 height 13
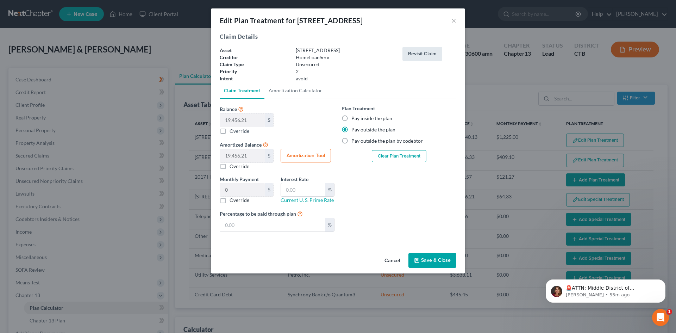
click at [423, 53] on button "Revisit Claim" at bounding box center [423, 54] width 40 height 14
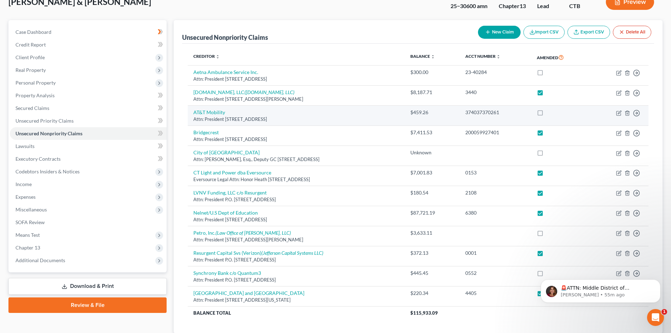
scroll to position [35, 0]
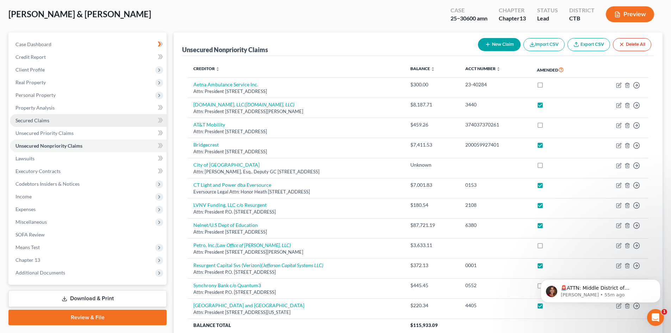
click at [48, 123] on span "Secured Claims" at bounding box center [33, 120] width 34 height 6
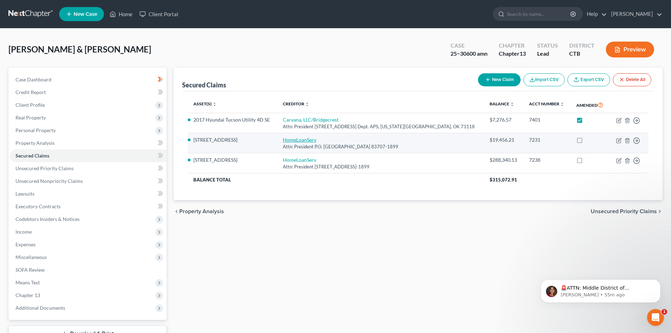
click at [310, 142] on link "HomeLoanServ" at bounding box center [299, 140] width 33 height 6
select select "13"
select select "3"
select select "14"
select select "3"
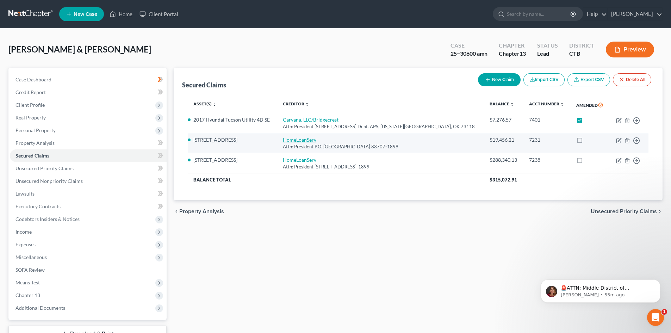
select select "2"
select select "0"
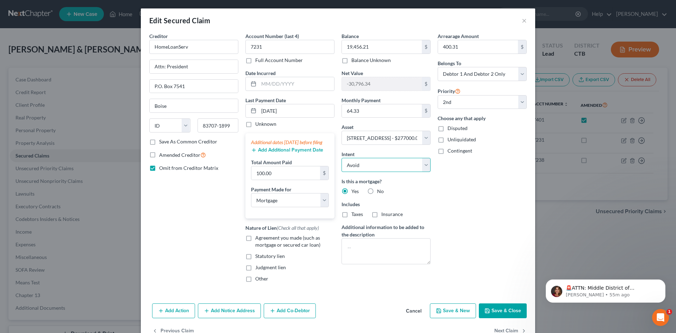
click at [422, 163] on select "Select Surrender Redeem Reaffirm Avoid Other" at bounding box center [386, 165] width 89 height 14
select select "2"
click at [342, 158] on select "Select Surrender Redeem Reaffirm Avoid Other" at bounding box center [386, 165] width 89 height 14
click at [507, 318] on button "Save & Close" at bounding box center [503, 310] width 48 height 15
select select
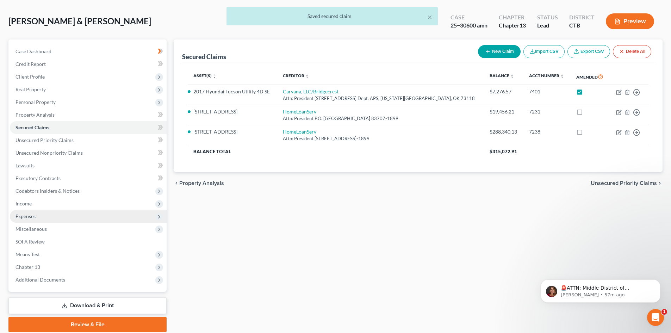
scroll to position [54, 0]
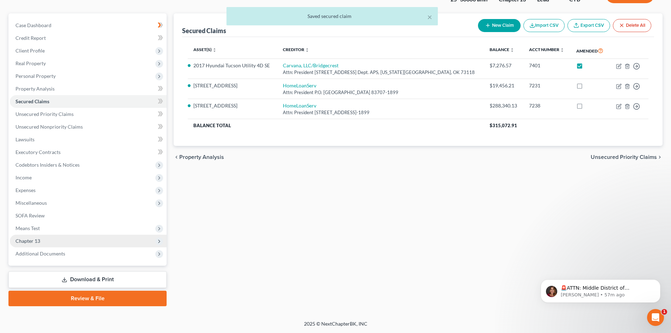
click at [37, 240] on span "Chapter 13" at bounding box center [28, 241] width 25 height 6
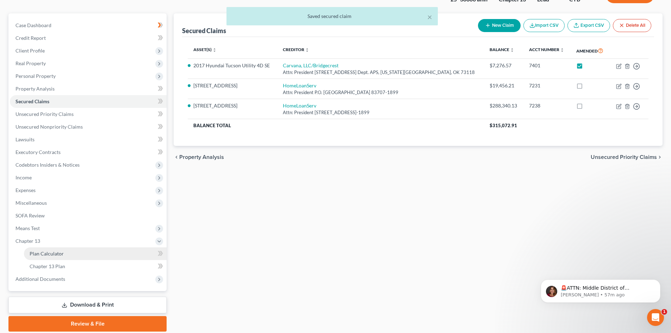
click at [40, 254] on span "Plan Calculator" at bounding box center [47, 254] width 34 height 6
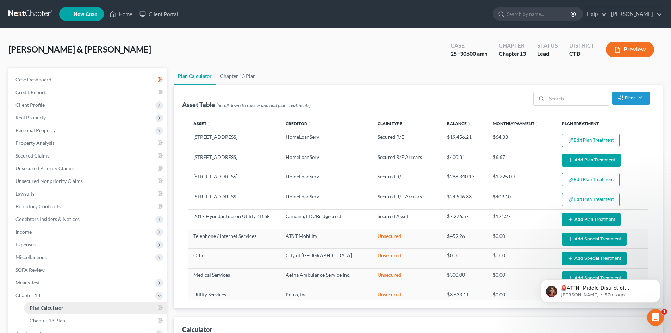
select select "59"
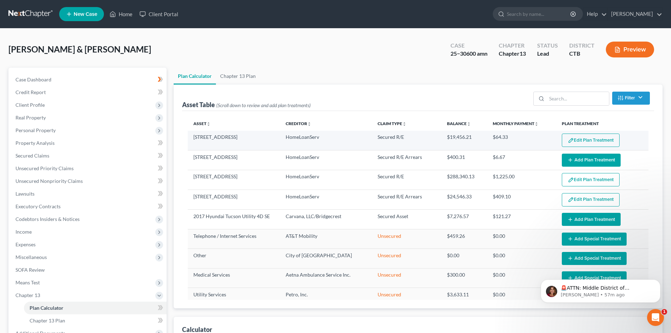
click at [591, 140] on button "Edit Plan Treatment" at bounding box center [591, 140] width 58 height 13
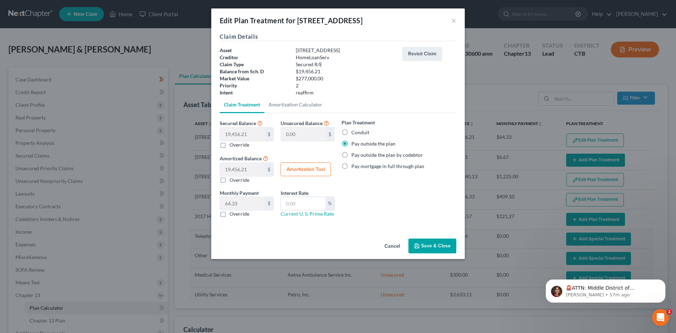
click at [437, 250] on button "Save & Close" at bounding box center [433, 246] width 48 height 15
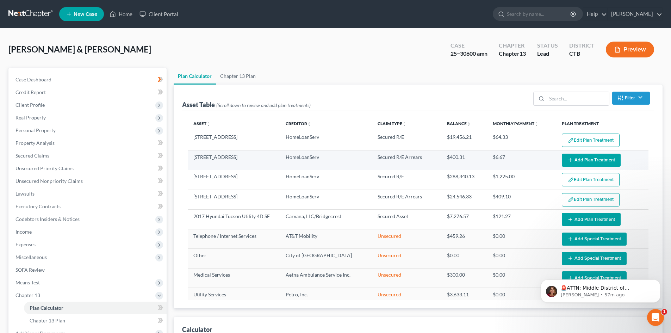
select select "59"
click at [569, 160] on icon "button" at bounding box center [571, 160] width 6 height 6
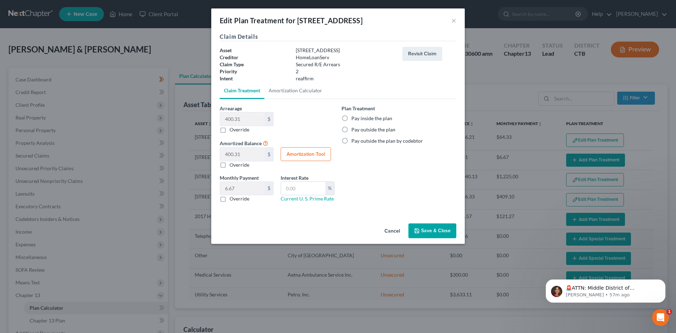
click at [352, 118] on label "Pay inside the plan" at bounding box center [372, 118] width 41 height 7
click at [354, 118] on input "Pay inside the plan" at bounding box center [356, 117] width 5 height 5
radio input "true"
click at [441, 229] on button "Save & Close" at bounding box center [433, 230] width 48 height 15
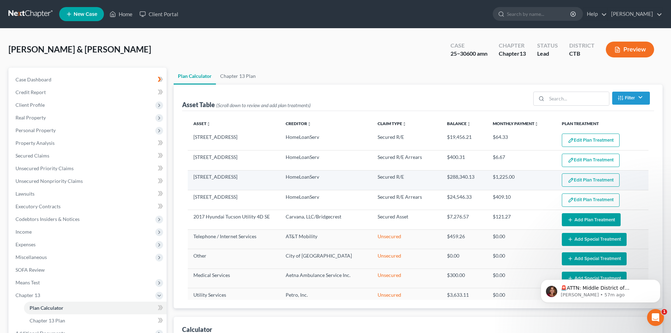
select select "59"
click at [589, 180] on button "Edit Plan Treatment" at bounding box center [591, 179] width 58 height 13
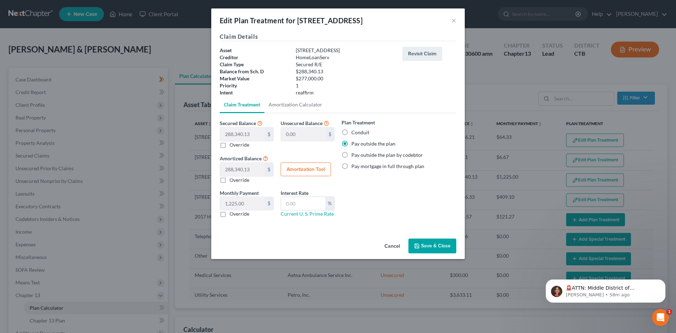
click at [430, 247] on button "Save & Close" at bounding box center [433, 246] width 48 height 15
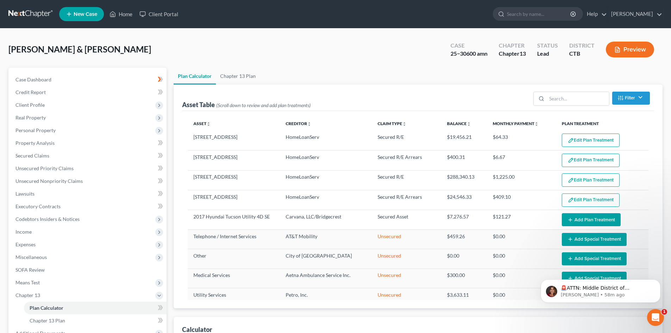
select select "59"
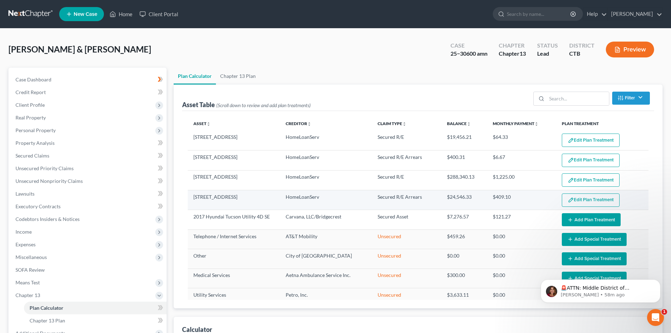
click at [576, 200] on button "Edit Plan Treatment" at bounding box center [591, 199] width 58 height 13
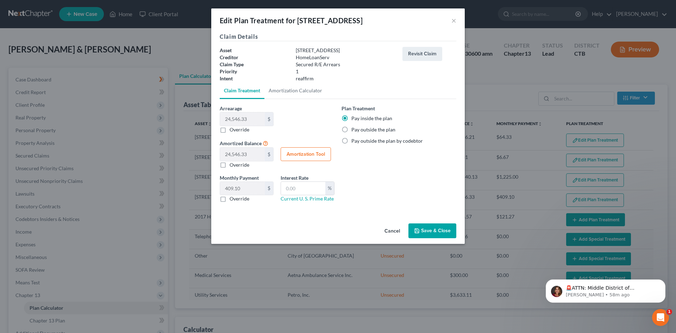
click at [444, 231] on button "Save & Close" at bounding box center [433, 230] width 48 height 15
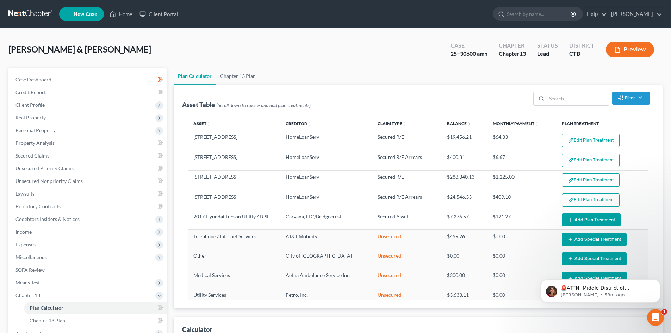
select select "59"
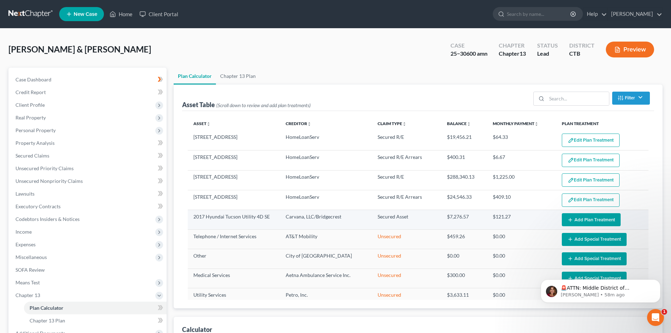
click at [586, 222] on button "Add Plan Treatment" at bounding box center [591, 219] width 59 height 13
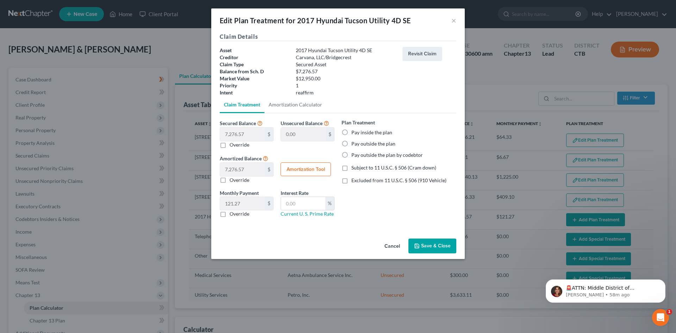
click at [352, 144] on label "Pay outside the plan" at bounding box center [374, 143] width 44 height 7
click at [354, 144] on input "Pay outside the plan" at bounding box center [356, 142] width 5 height 5
radio input "true"
click at [445, 249] on button "Save & Close" at bounding box center [433, 246] width 48 height 15
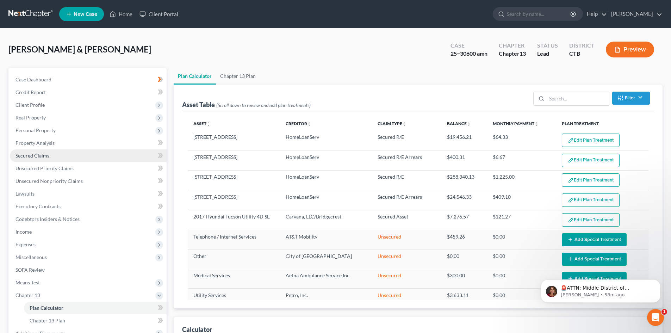
click at [41, 158] on span "Secured Claims" at bounding box center [33, 156] width 34 height 6
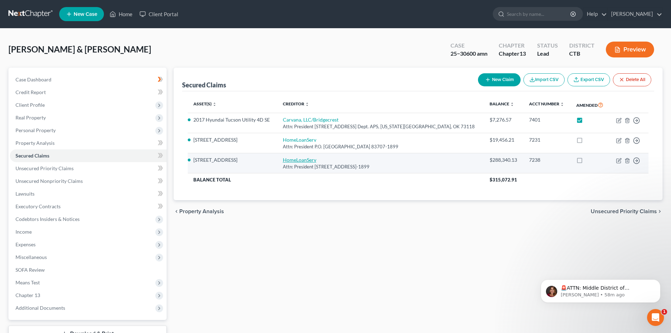
click at [312, 160] on link "HomeLoanServ" at bounding box center [299, 160] width 33 height 6
select select "13"
select select "14"
select select "2"
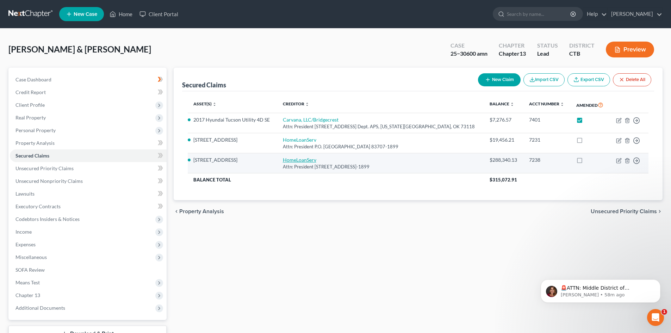
select select "0"
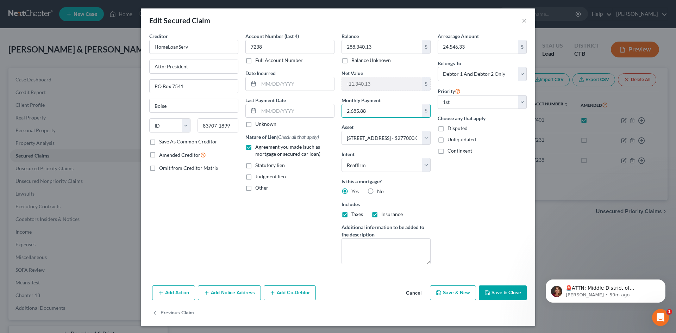
type input "2,685.88"
click at [506, 295] on button "Save & Close" at bounding box center [503, 292] width 48 height 15
select select
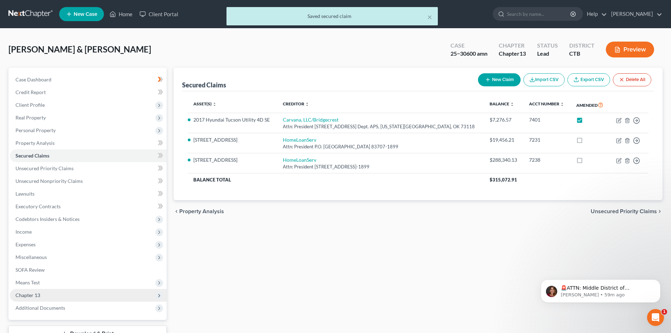
click at [38, 295] on span "Chapter 13" at bounding box center [28, 295] width 25 height 6
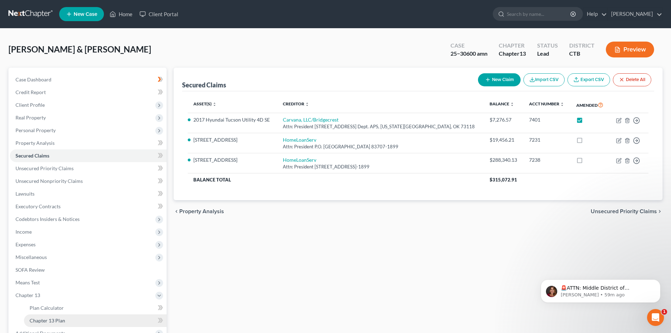
click at [46, 321] on span "Chapter 13 Plan" at bounding box center [48, 320] width 36 height 6
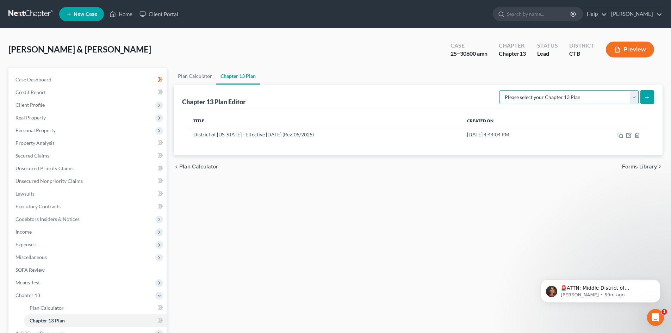
click at [636, 100] on select "Please select your Chapter 13 Plan District of [US_STATE] - Effective [DATE] (R…" at bounding box center [569, 97] width 139 height 14
select select "1"
click at [500, 90] on select "Please select your Chapter 13 Plan District of [US_STATE] - Effective [DATE] (R…" at bounding box center [569, 97] width 139 height 14
click at [649, 96] on icon "submit" at bounding box center [647, 97] width 6 height 6
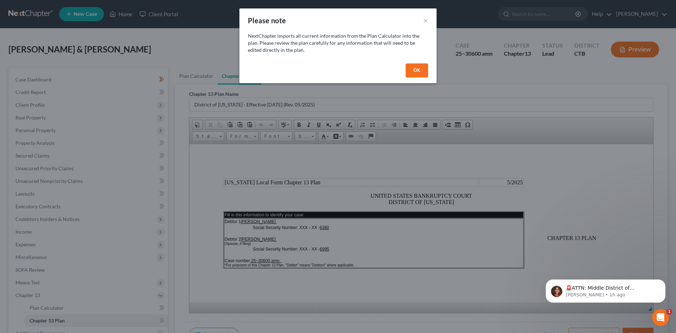
click at [421, 74] on button "OK" at bounding box center [417, 70] width 23 height 14
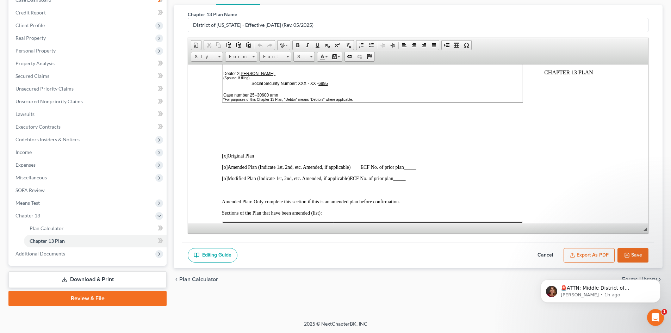
scroll to position [70, 0]
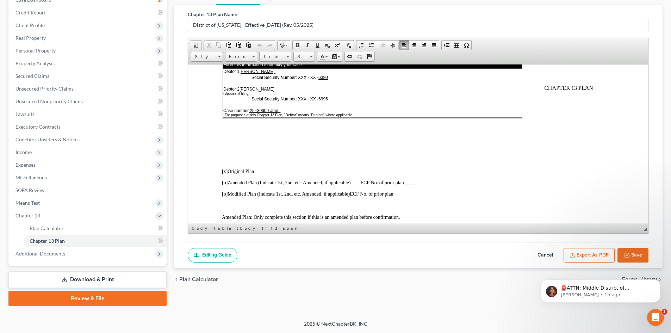
click at [223, 169] on span "[x]" at bounding box center [225, 170] width 6 height 5
drag, startPoint x: 409, startPoint y: 180, endPoint x: 409, endPoint y: 184, distance: 3.9
click at [409, 183] on span "_____" at bounding box center [410, 182] width 12 height 5
click at [322, 57] on span at bounding box center [323, 57] width 6 height 6
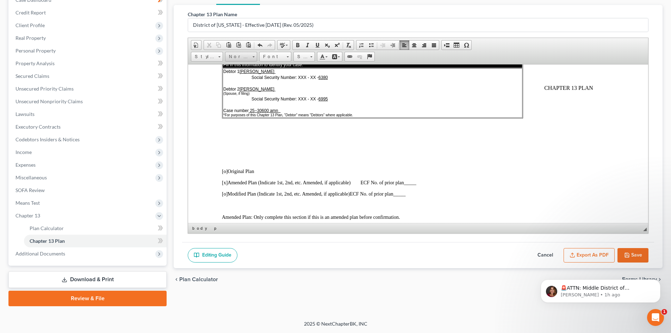
click at [252, 58] on link "Normal" at bounding box center [241, 57] width 32 height 10
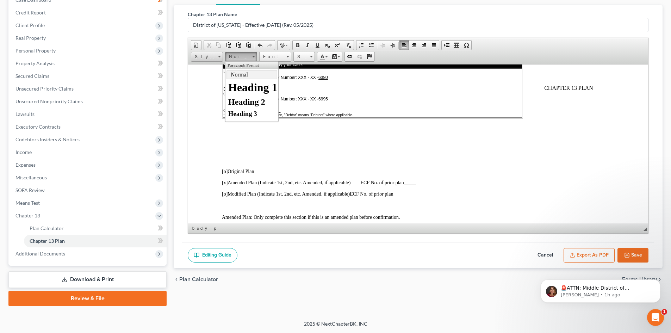
click at [220, 56] on span at bounding box center [219, 56] width 2 height 1
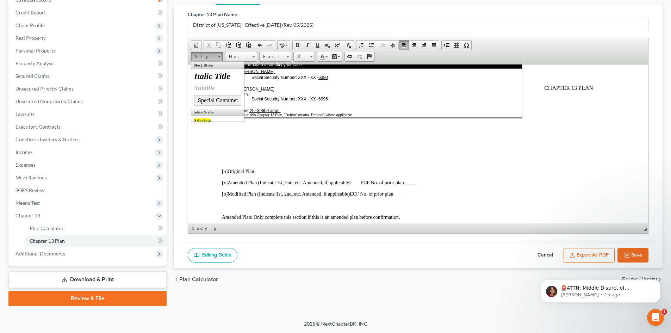
click at [411, 181] on span "_____" at bounding box center [410, 182] width 12 height 5
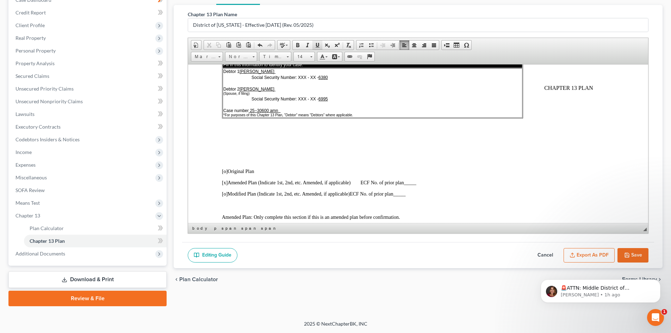
click at [316, 46] on span at bounding box center [318, 45] width 6 height 6
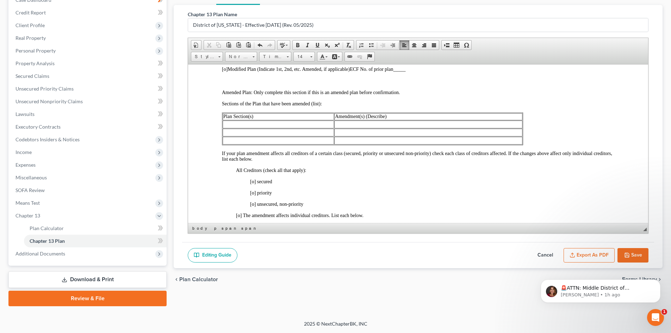
scroll to position [211, 0]
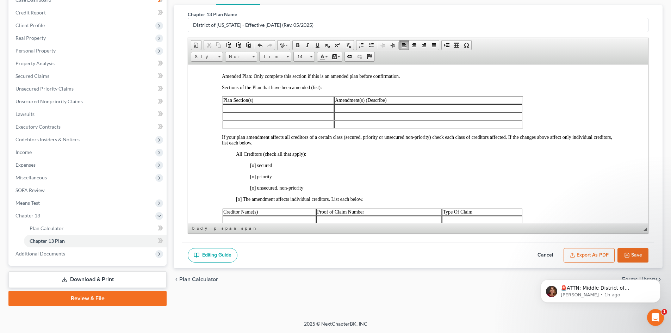
click at [251, 164] on span "[o] secured" at bounding box center [261, 164] width 22 height 5
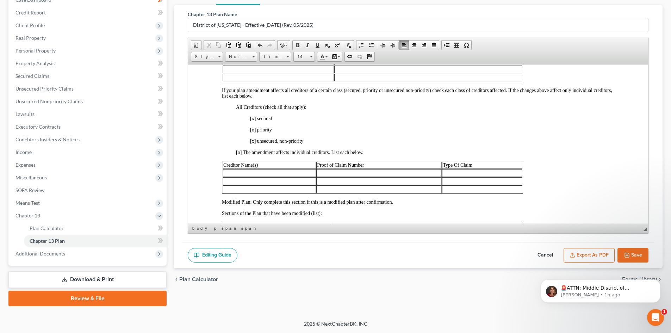
scroll to position [247, 0]
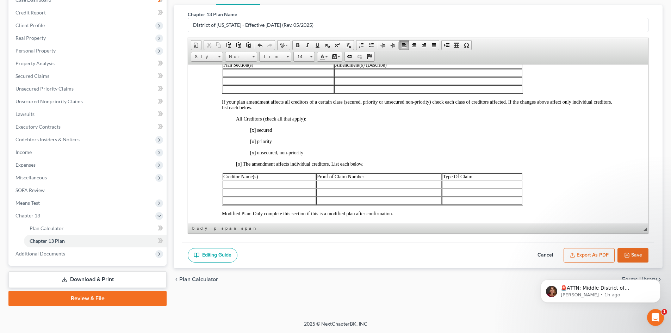
click at [235, 72] on td at bounding box center [278, 73] width 111 height 8
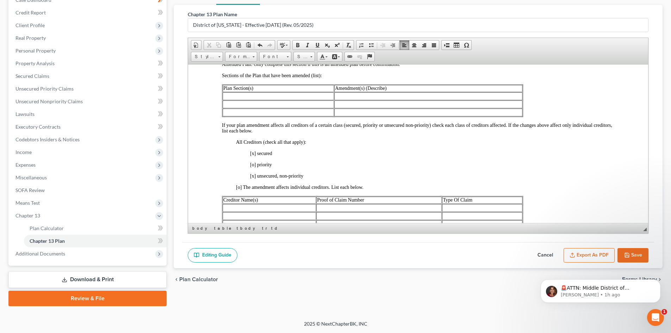
scroll to position [211, 0]
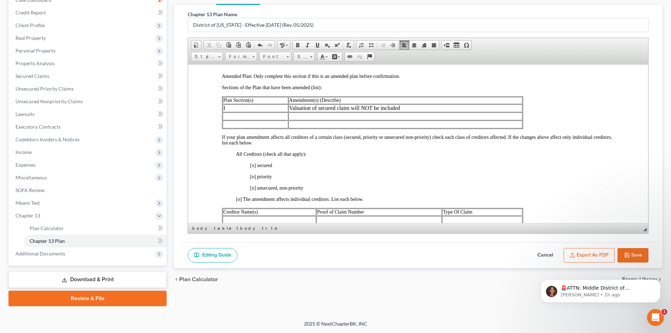
click at [319, 109] on td "Valuation of secured claim will NOT be included" at bounding box center [406, 108] width 234 height 8
click at [469, 46] on span at bounding box center [467, 45] width 6 height 6
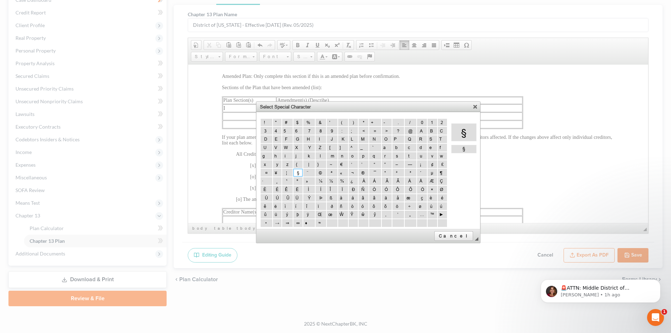
click at [297, 172] on span "§" at bounding box center [298, 172] width 2 height 5
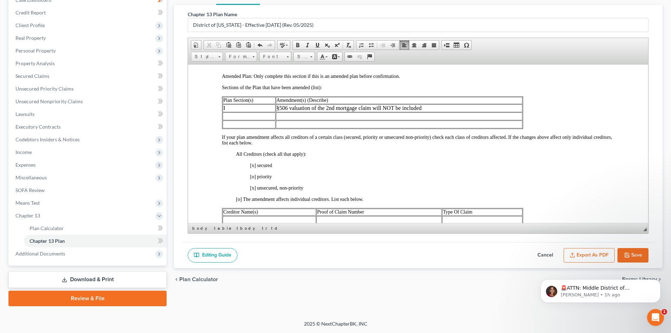
click at [225, 117] on td at bounding box center [249, 116] width 53 height 8
click at [228, 126] on td at bounding box center [249, 124] width 53 height 8
click at [310, 116] on td "Plan payments increased to reflect proofs of claim" at bounding box center [399, 116] width 247 height 8
click at [287, 124] on td at bounding box center [399, 124] width 247 height 8
click at [281, 125] on td at bounding box center [399, 124] width 247 height 8
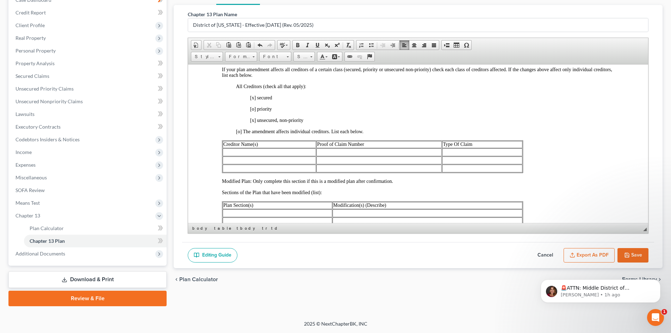
scroll to position [282, 0]
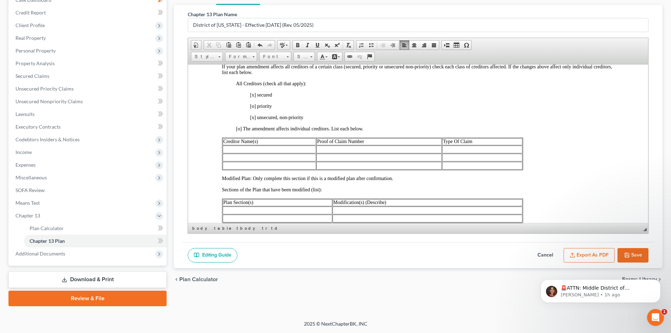
click at [239, 147] on td at bounding box center [269, 149] width 93 height 8
click at [298, 150] on td "Bridgecrest Credit Company" at bounding box center [291, 149] width 136 height 8
click at [223, 149] on td "Bridgecrest Credit Company" at bounding box center [291, 149] width 136 height 8
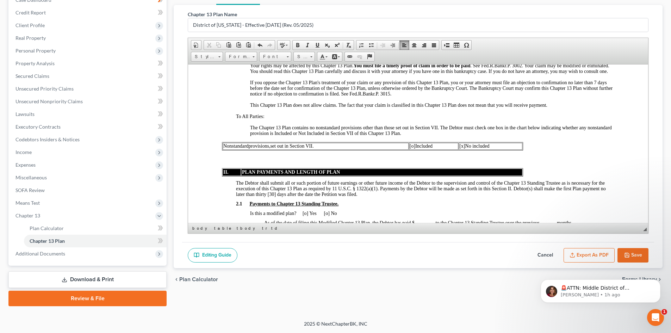
scroll to position [740, 0]
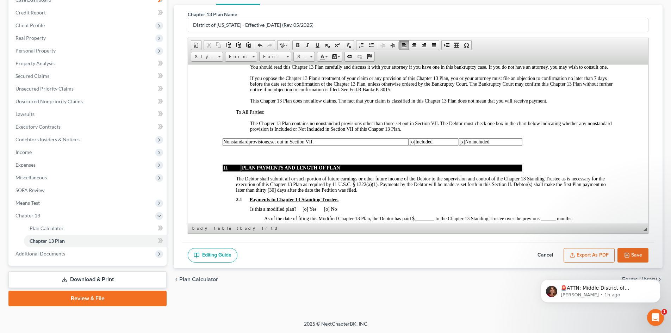
click at [471, 144] on span "[x] No included" at bounding box center [474, 141] width 30 height 5
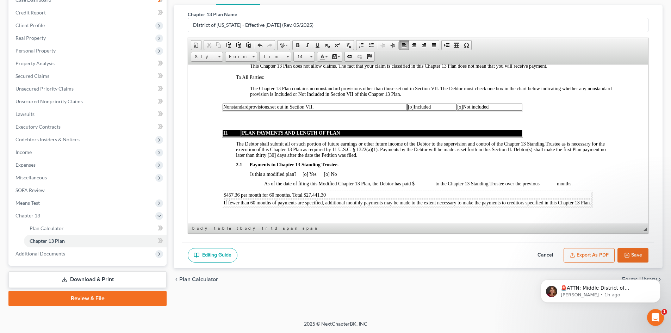
scroll to position [775, 0]
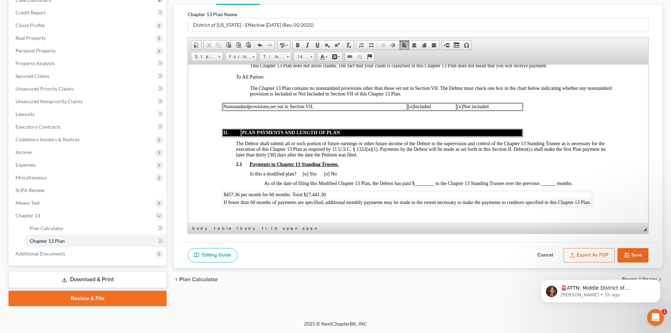
click at [225, 197] on span "$457.36 per month for 60 months. Total $27,441.30" at bounding box center [275, 194] width 102 height 5
click at [306, 197] on span "$507.37 per month for 60 months. Total $27,441.30" at bounding box center [275, 194] width 102 height 5
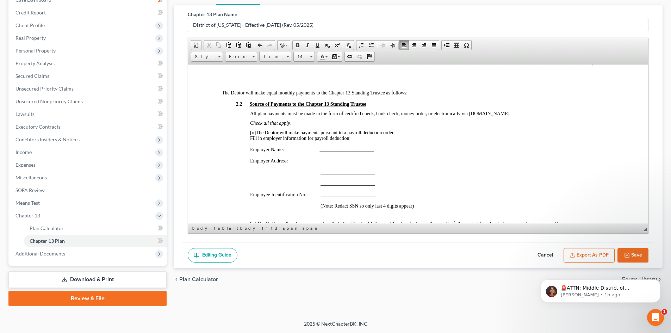
scroll to position [987, 0]
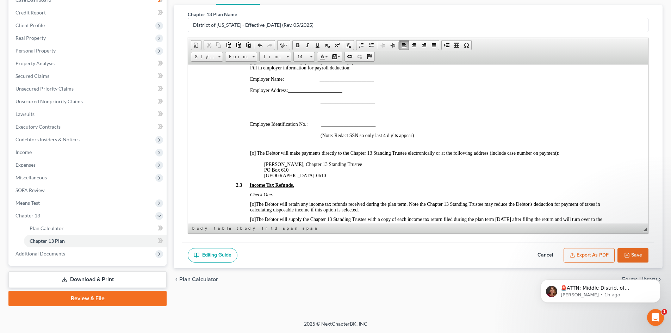
click at [252, 155] on span "[o]" at bounding box center [253, 152] width 6 height 5
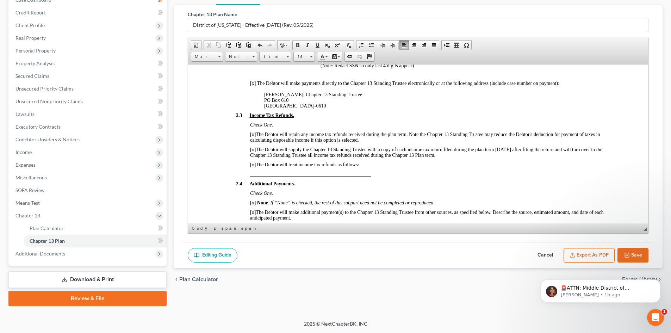
scroll to position [1057, 0]
click at [251, 136] on span "[o]" at bounding box center [253, 133] width 6 height 5
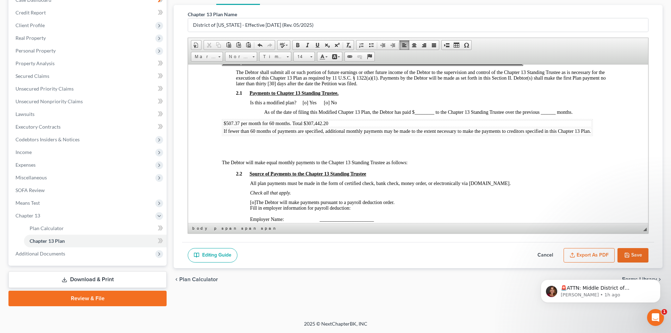
scroll to position [846, 0]
click at [312, 126] on span "$507.37 per month for 60 months. Total $307,442.20" at bounding box center [276, 123] width 105 height 5
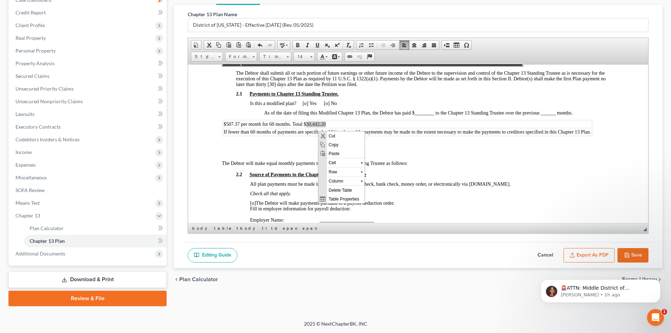
scroll to position [0, 0]
click at [329, 143] on span "Copy" at bounding box center [346, 144] width 38 height 9
copy span "30,442.20"
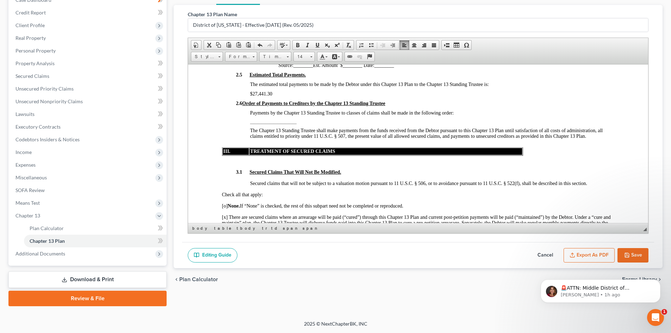
scroll to position [1233, 0]
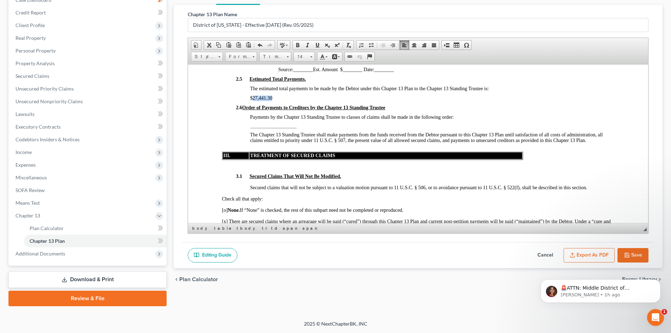
drag, startPoint x: 251, startPoint y: 103, endPoint x: 272, endPoint y: 103, distance: 21.2
click at [272, 101] on p "$27,441.30" at bounding box center [432, 98] width 364 height 6
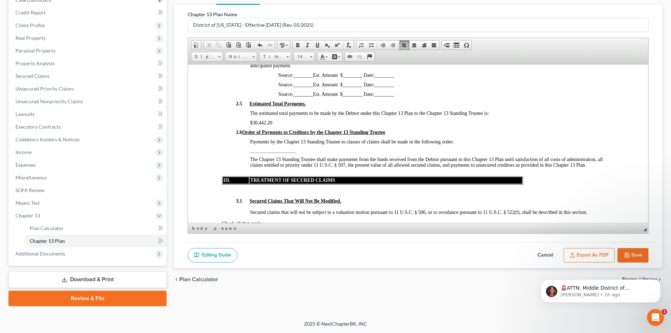
scroll to position [1198, 0]
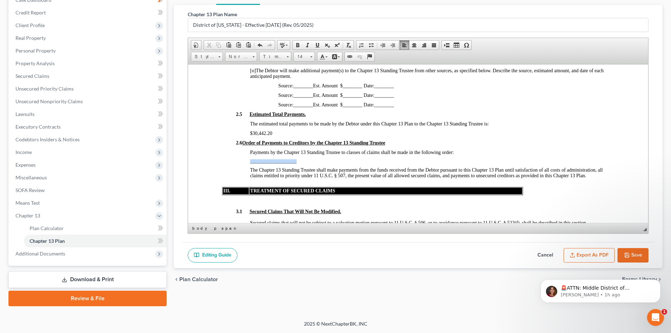
drag, startPoint x: 249, startPoint y: 166, endPoint x: 300, endPoint y: 166, distance: 51.4
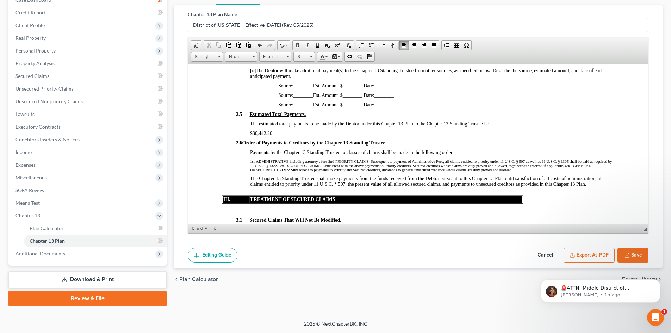
click at [329, 167] on p "1st-ADMINISTRATIVE including attorney's fees 2nd-PRIORITY CLAIMS: Subsequent to…" at bounding box center [432, 165] width 364 height 13
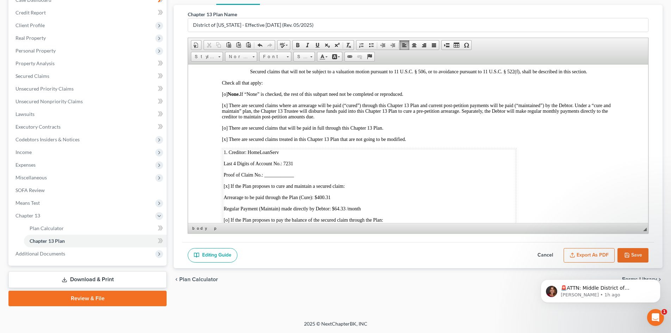
scroll to position [1374, 0]
click at [273, 177] on span "Proof of Claim No.: ____________" at bounding box center [259, 173] width 70 height 5
click at [317, 45] on span at bounding box center [318, 45] width 6 height 6
click at [438, 154] on p "1. Creditor: HomeLoanServ" at bounding box center [369, 152] width 291 height 6
click at [336, 199] on p "Arrearage to be paid through the Plan (Cure): $400.31" at bounding box center [369, 197] width 291 height 6
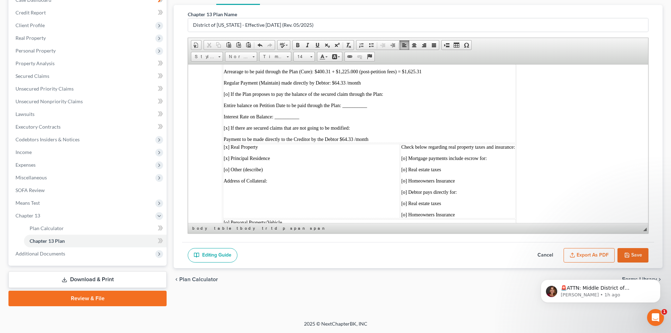
scroll to position [1515, 0]
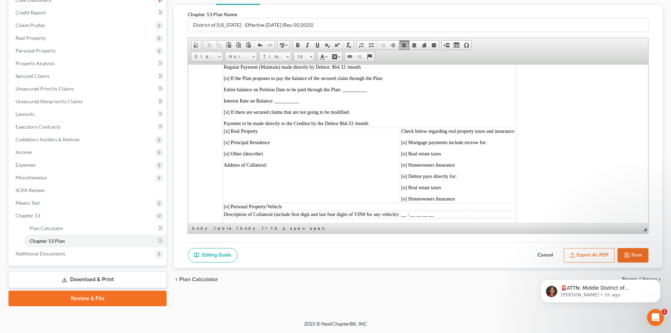
click at [235, 180] on p at bounding box center [311, 176] width 175 height 6
click at [403, 145] on span "[o] Mortgage payments include escrow for:" at bounding box center [444, 142] width 86 height 5
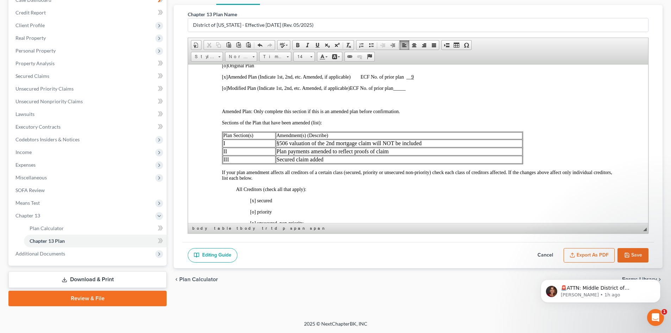
scroll to position [141, 0]
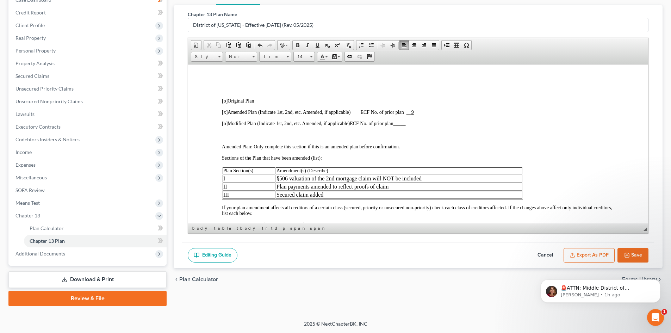
click at [388, 186] on td "Plan payments amended to reflect proofs of claim" at bounding box center [399, 187] width 247 height 8
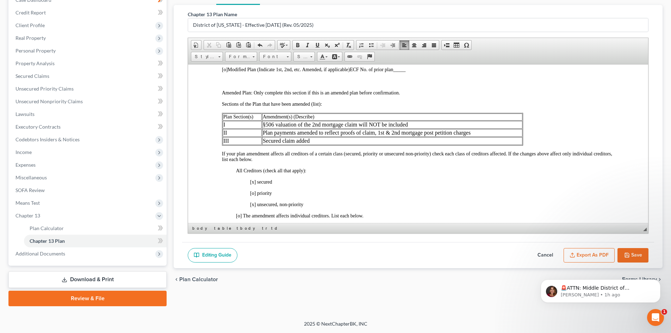
scroll to position [211, 0]
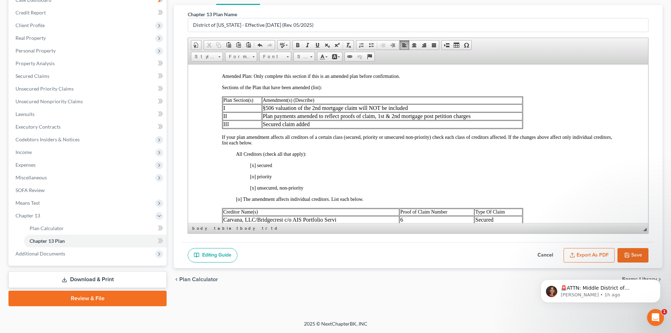
click at [375, 117] on td "Plan payments amended to reflect proofs of claim, 1st & 2nd mortgage post petit…" at bounding box center [392, 116] width 260 height 8
click at [210, 46] on span at bounding box center [209, 45] width 6 height 6
click at [277, 123] on td "Secured claim added" at bounding box center [399, 124] width 247 height 8
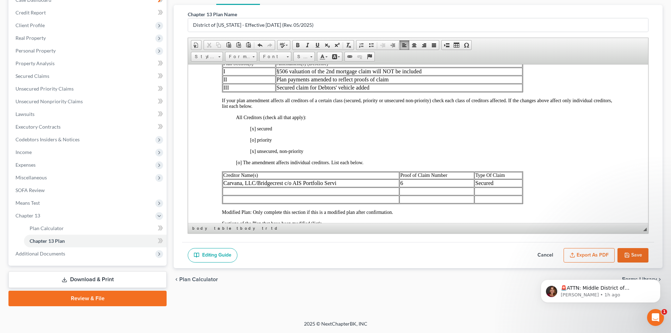
scroll to position [247, 0]
click at [372, 89] on td "Secured claim for Debtors' vehicle added" at bounding box center [399, 89] width 247 height 8
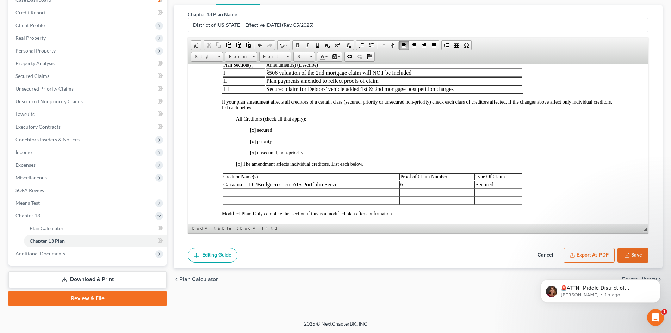
click at [473, 91] on td "Secured claim for [PERSON_NAME]' vehicle added; 1st & 2nd mortgage post petitio…" at bounding box center [394, 89] width 257 height 8
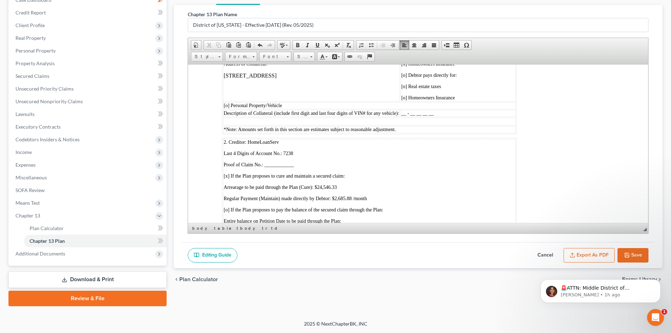
scroll to position [1621, 0]
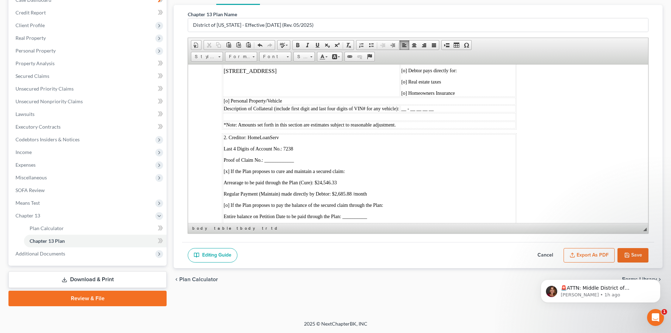
click at [274, 162] on span "Proof of Claim No.: ____________" at bounding box center [259, 159] width 70 height 5
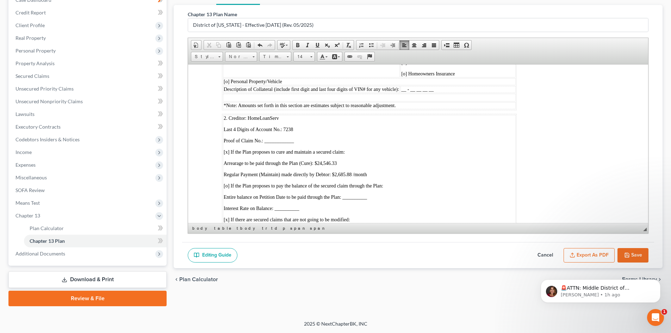
scroll to position [1656, 0]
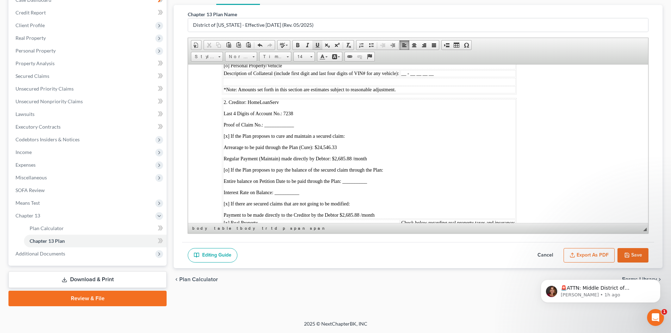
click at [317, 43] on span at bounding box center [318, 45] width 6 height 6
click at [348, 150] on p "Arrearage to be paid through the Plan (Cure): $24,546.33" at bounding box center [369, 147] width 291 height 6
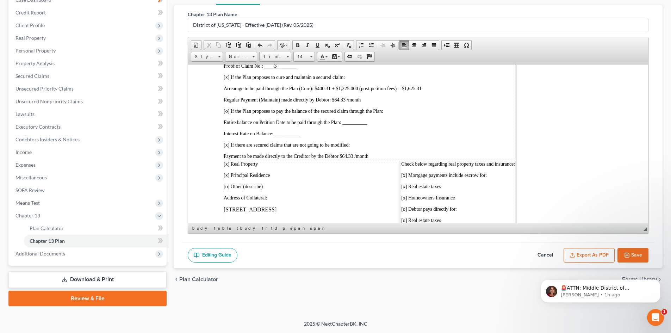
scroll to position [1480, 0]
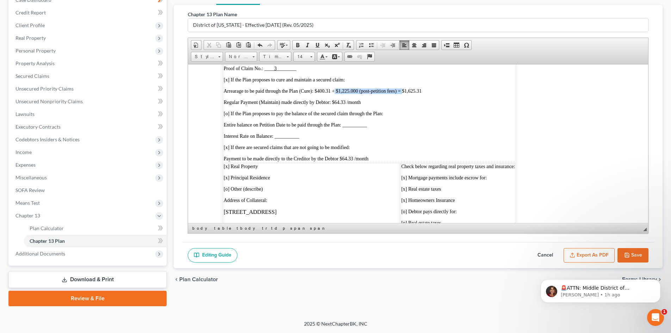
drag, startPoint x: 337, startPoint y: 95, endPoint x: 405, endPoint y: 98, distance: 68.0
click at [405, 93] on span "Arrearage to be paid through the Plan (Cure): $400.31 + $1,225.000 (post-petiti…" at bounding box center [323, 90] width 198 height 5
click at [413, 110] on span "Copy" at bounding box center [431, 111] width 38 height 9
copy span "+ $1,225.000 (post-petition fees) ="
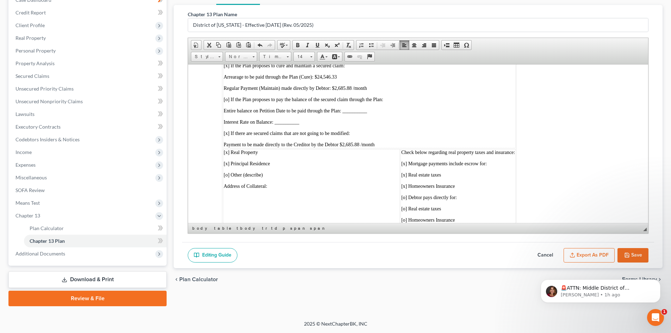
scroll to position [1691, 0]
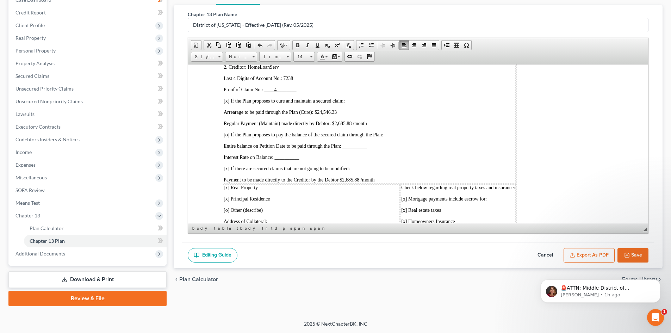
click at [342, 115] on td "2. Creditor: HomeLoanServ Last 4 Digits of Account No.: 7238 Proof of Claim No.…" at bounding box center [369, 123] width 293 height 120
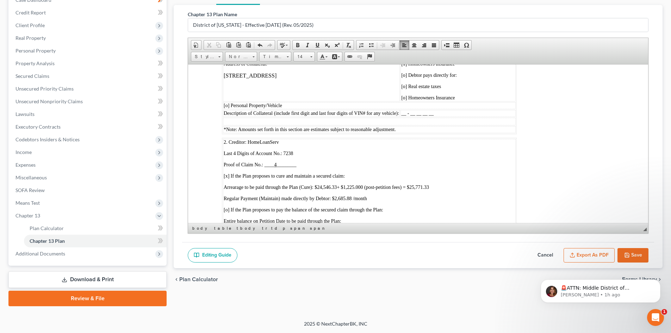
scroll to position [1593, 0]
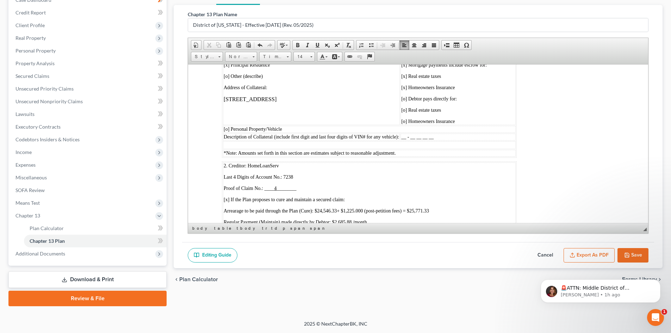
drag, startPoint x: 223, startPoint y: 103, endPoint x: 326, endPoint y: 106, distance: 102.9
click at [326, 102] on p "[STREET_ADDRESS]" at bounding box center [311, 99] width 175 height 6
click at [345, 120] on span "Copy" at bounding box center [354, 120] width 38 height 9
copy p "[STREET_ADDRESS]"
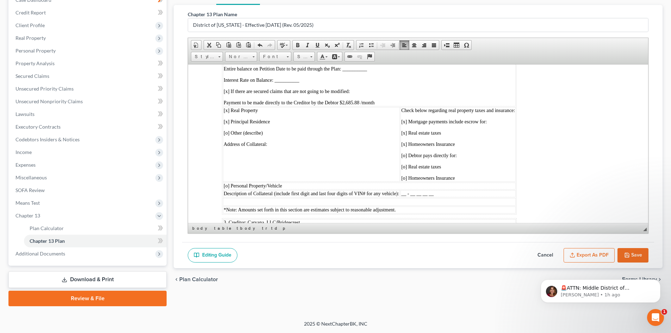
scroll to position [1769, 0]
click at [229, 157] on td "[x] Real Property  [x] Principal Residence  [o] Other (describe) Address of Col…" at bounding box center [311, 143] width 177 height 75
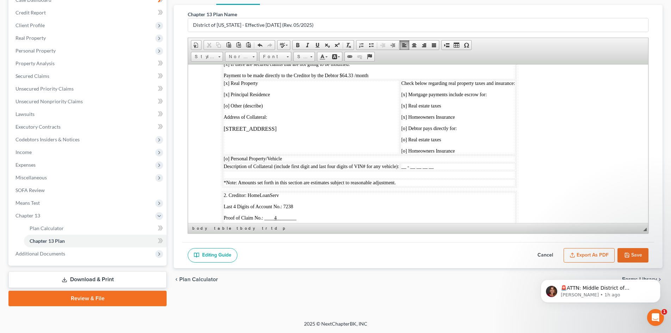
scroll to position [1522, 0]
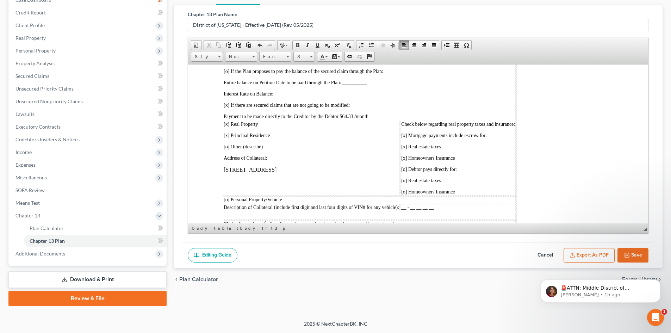
click at [408, 149] on span "[x ] Real estate taxes" at bounding box center [421, 146] width 40 height 5
click at [403, 138] on span "[x ] Mortgage payments include escrow for:" at bounding box center [444, 134] width 86 height 5
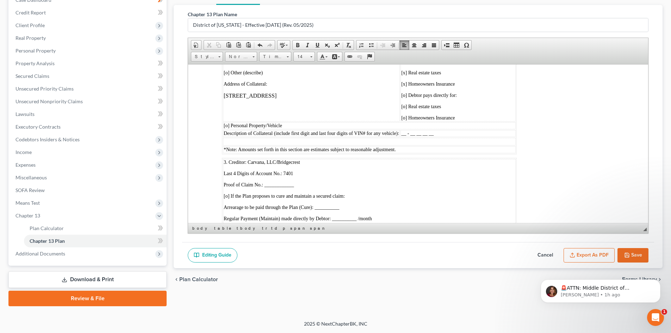
scroll to position [1839, 0]
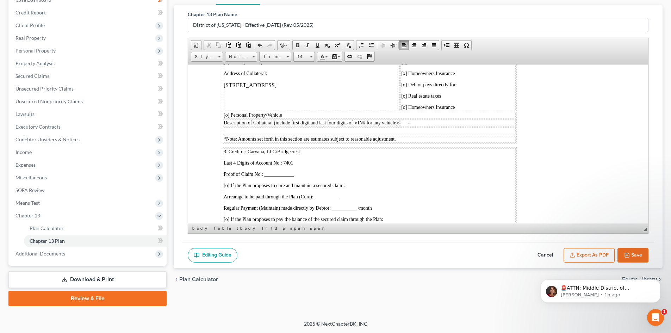
click at [273, 177] on span "Proof of Claim No.: ____________" at bounding box center [259, 173] width 70 height 5
click at [319, 45] on span at bounding box center [318, 45] width 6 height 6
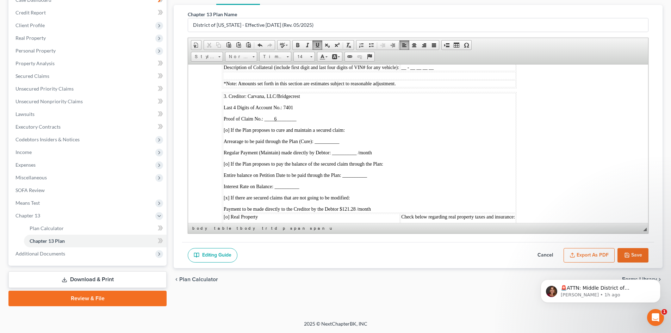
scroll to position [1910, 0]
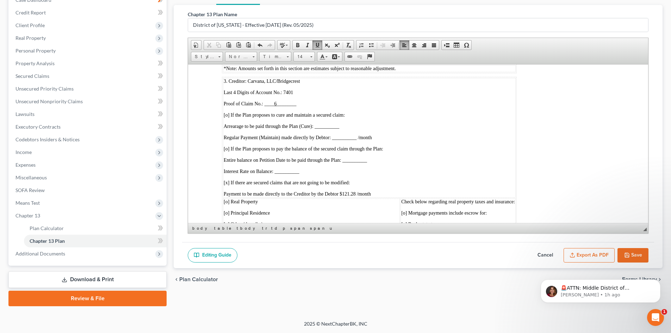
click at [347, 196] on span "Payment to be made directly to the Creditor by the Debtor $121.28 /month" at bounding box center [297, 193] width 147 height 5
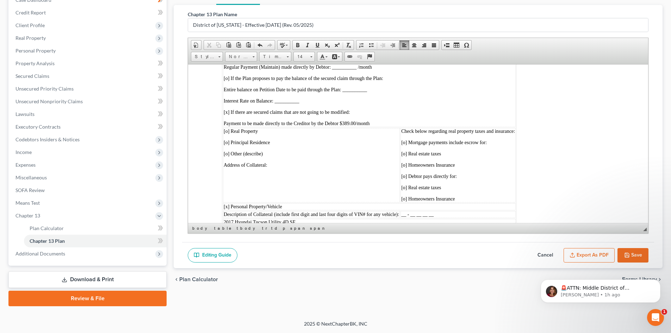
scroll to position [2015, 0]
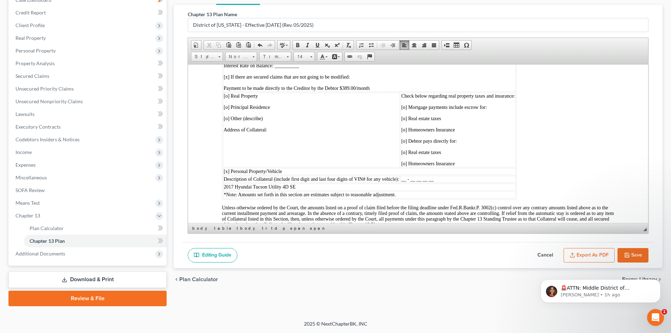
click at [402, 181] on span "__ - __ __ __ __" at bounding box center [417, 178] width 32 height 5
click at [317, 42] on span at bounding box center [318, 45] width 6 height 6
click at [318, 44] on span at bounding box center [318, 45] width 6 height 6
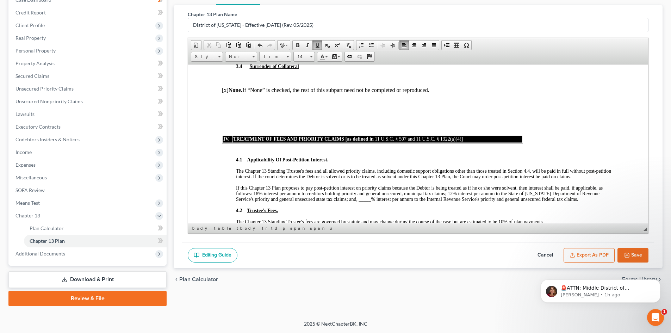
scroll to position [2297, 0]
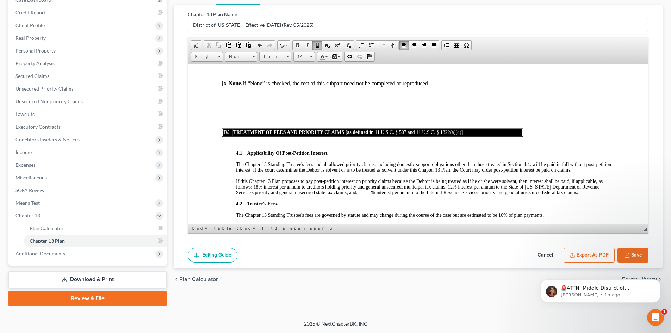
click at [363, 195] on span "If this Chapter 13 Plan proposes to pay post-petition interest on priority clai…" at bounding box center [419, 186] width 367 height 17
click at [317, 47] on span at bounding box center [318, 45] width 6 height 6
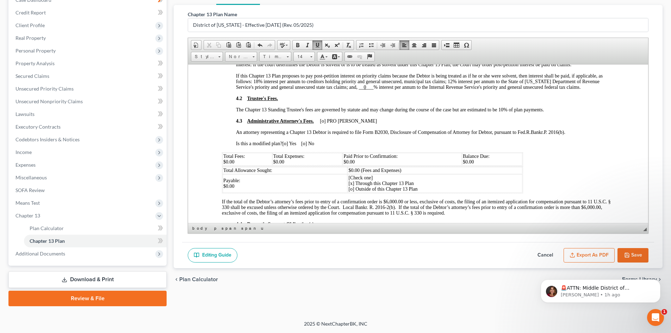
scroll to position [2403, 0]
click at [321, 123] on span "[o]" at bounding box center [323, 120] width 6 height 5
click at [350, 189] on span "[Check one] [x] Through this Chapter 13 Plan [o] Outside of this Chapter 13 Plan" at bounding box center [382, 182] width 69 height 17
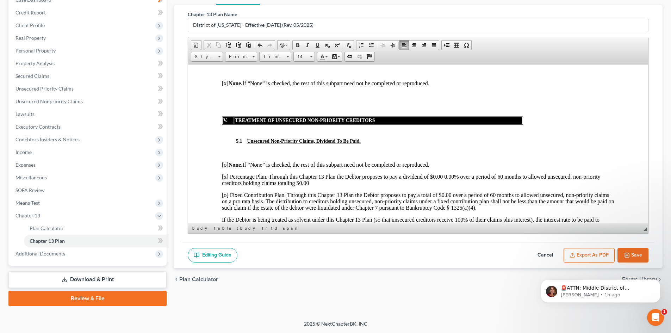
scroll to position [2650, 0]
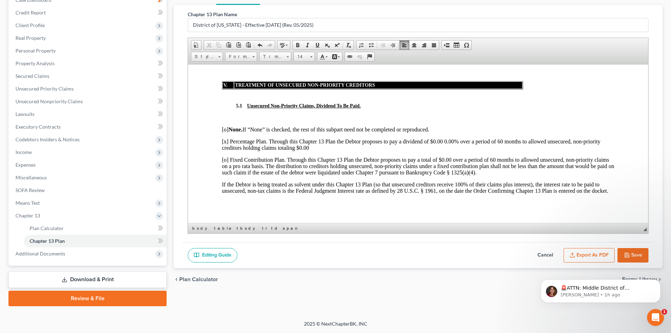
click at [300, 151] on p "[x] Percentage Plan. Through this Chapter 13 Plan the Debtor proposes to pay a …" at bounding box center [418, 144] width 393 height 13
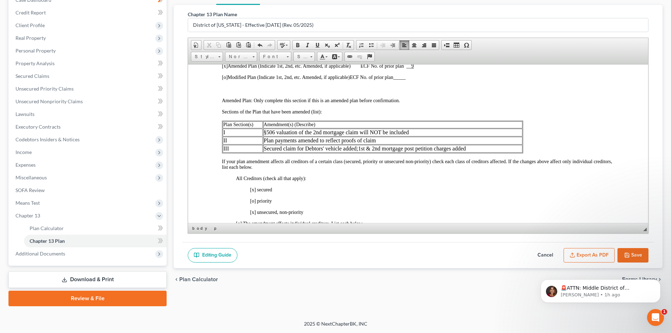
scroll to position [183, 0]
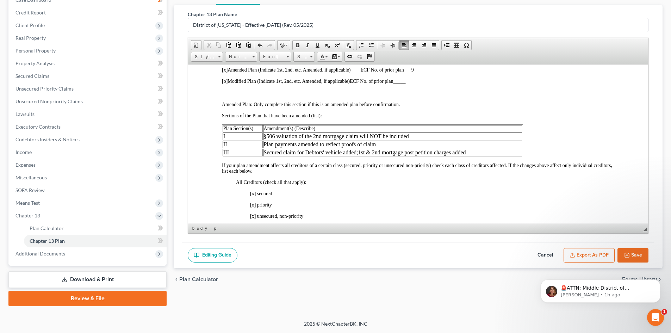
click at [518, 152] on td "Secured claim for Debtors' vehicle added; 1st & 2nd mortgage post petition char…" at bounding box center [392, 152] width 259 height 8
click at [518, 156] on table "Plan Section(s) Amendment(s) (Describe) I § 506 valuation of the 2nd mortgage c…" at bounding box center [372, 140] width 301 height 33
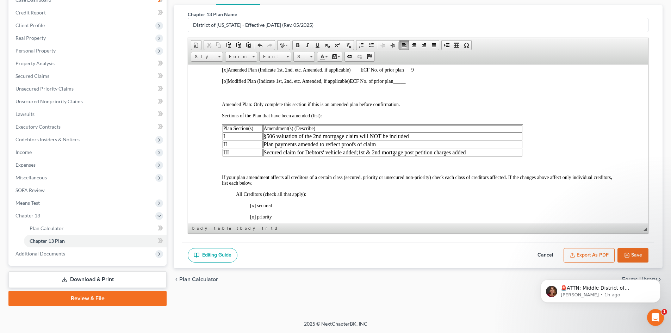
click at [522, 150] on td "Secured claim for Debtors' vehicle added; 1st & 2nd mortgage post petition char…" at bounding box center [392, 152] width 259 height 8
click at [521, 150] on td "Secured claim for Debtors' vehicle added; 1st & 2nd mortgage post petition char…" at bounding box center [392, 152] width 259 height 8
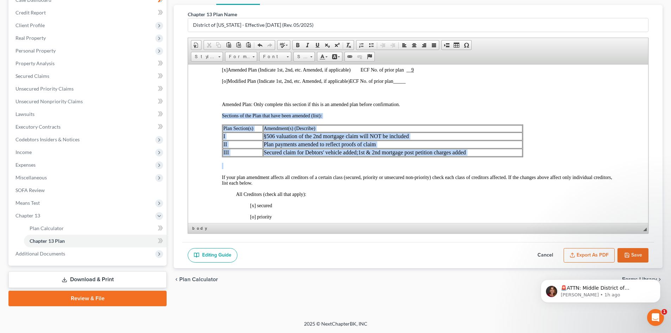
drag, startPoint x: 221, startPoint y: 154, endPoint x: 308, endPoint y: 157, distance: 87.1
click at [515, 130] on td "Amendment(s) (Describe)" at bounding box center [392, 128] width 259 height 7
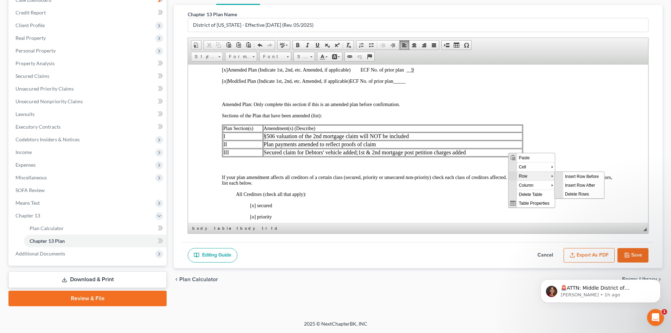
scroll to position [0, 0]
click at [576, 187] on span "Insert Row After" at bounding box center [583, 184] width 41 height 9
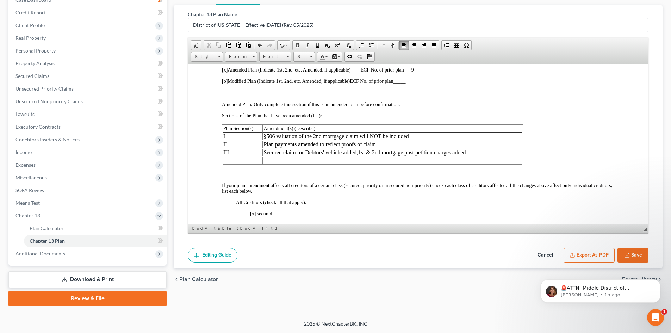
click at [229, 157] on td at bounding box center [243, 160] width 40 height 8
click at [264, 153] on td "Secured claim for Debtors' vehicle added; 1st & 2nd mortgage post petition char…" at bounding box center [392, 152] width 259 height 8
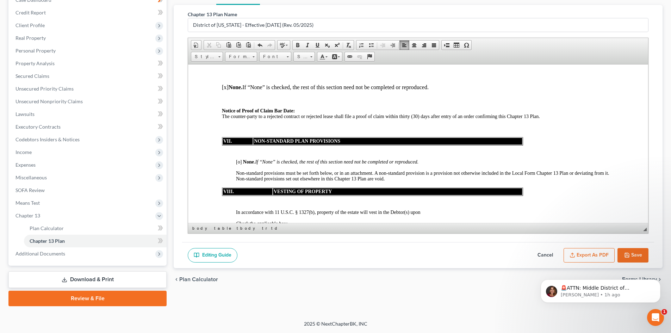
scroll to position [2861, 0]
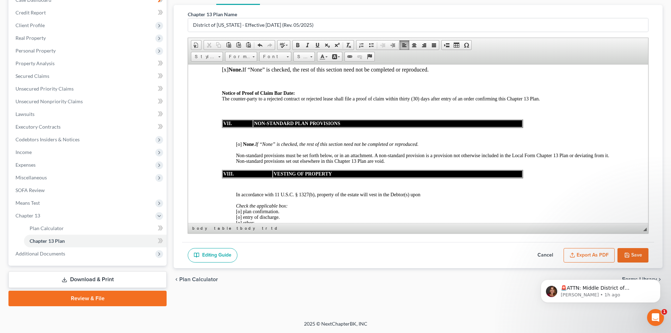
click at [237, 147] on span "[o]" at bounding box center [239, 143] width 6 height 5
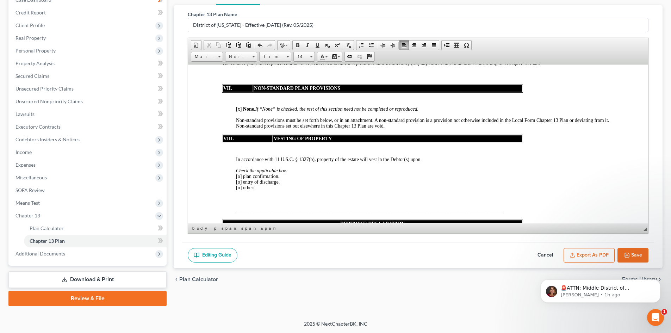
click at [237, 179] on span "[o] plan confirmation." at bounding box center [257, 175] width 43 height 5
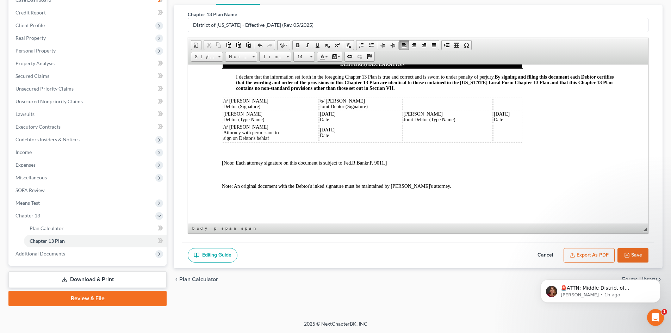
scroll to position [3026, 0]
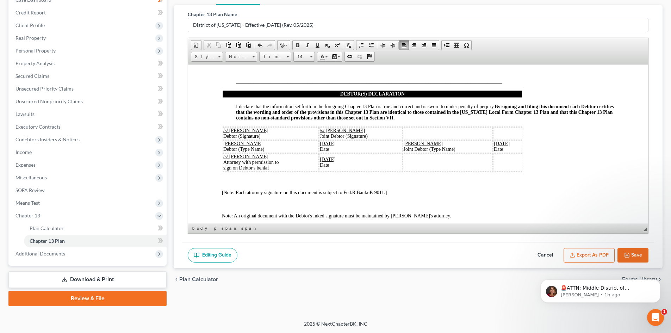
click at [641, 256] on button "Save" at bounding box center [633, 255] width 31 height 15
select select "1"
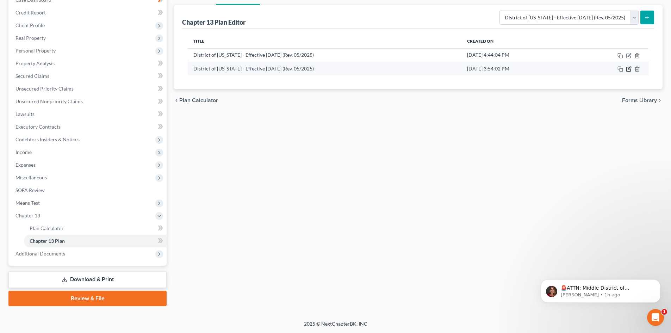
click at [629, 70] on icon "button" at bounding box center [629, 68] width 3 height 3
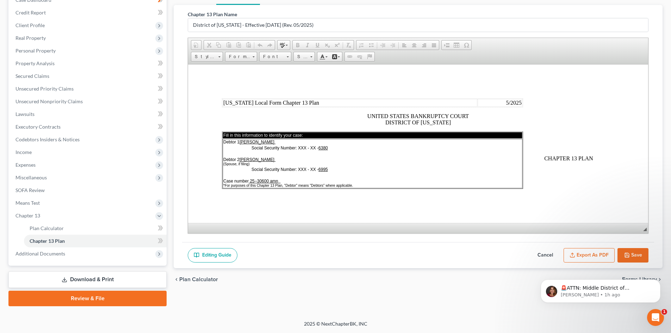
scroll to position [0, 0]
click at [593, 256] on button "Export as PDF" at bounding box center [589, 255] width 51 height 15
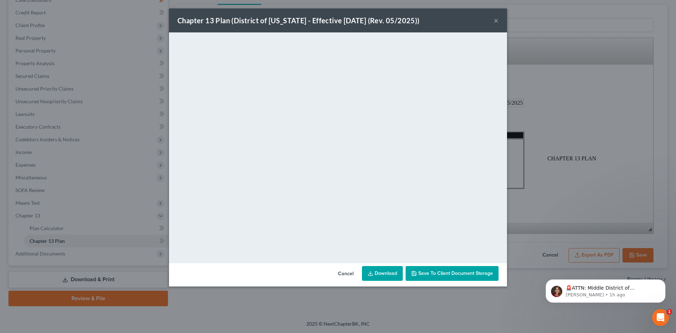
click at [382, 270] on link "Download" at bounding box center [382, 273] width 41 height 15
click at [498, 21] on button "×" at bounding box center [496, 20] width 5 height 8
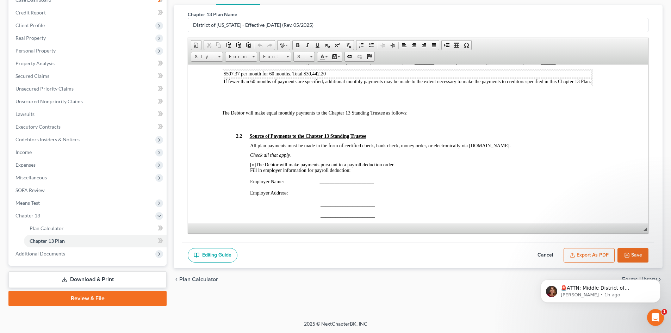
scroll to position [881, 0]
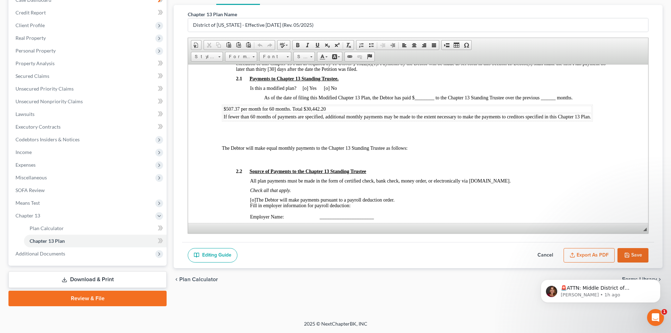
click at [600, 256] on button "Export as PDF" at bounding box center [589, 255] width 51 height 15
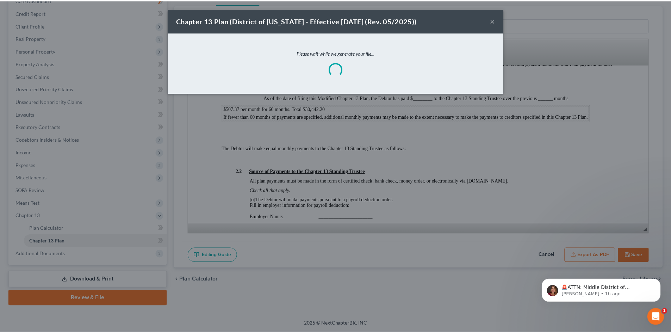
scroll to position [875, 0]
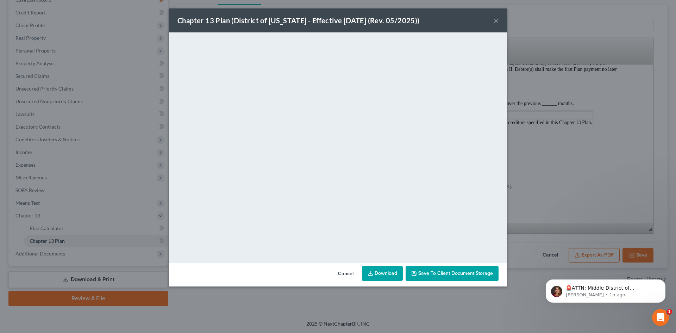
click at [495, 19] on button "×" at bounding box center [496, 20] width 5 height 8
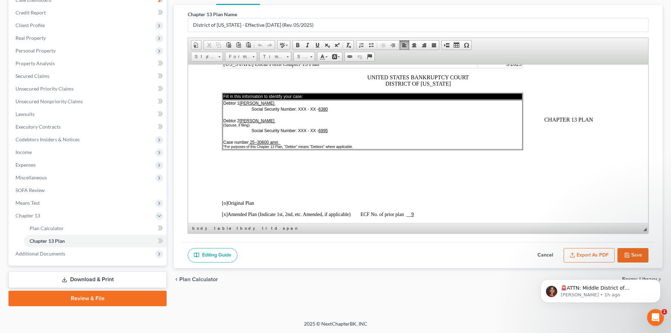
scroll to position [106, 0]
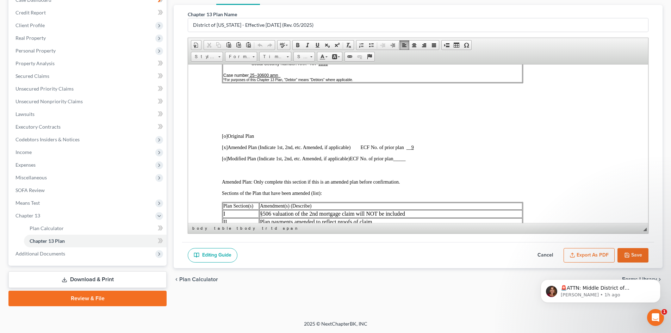
click at [229, 147] on span "[x] Amended Plan (Indicate 1st, 2nd, etc. Amended, if applicable)" at bounding box center [286, 146] width 129 height 5
click at [635, 252] on button "Save" at bounding box center [633, 255] width 31 height 15
select select "1"
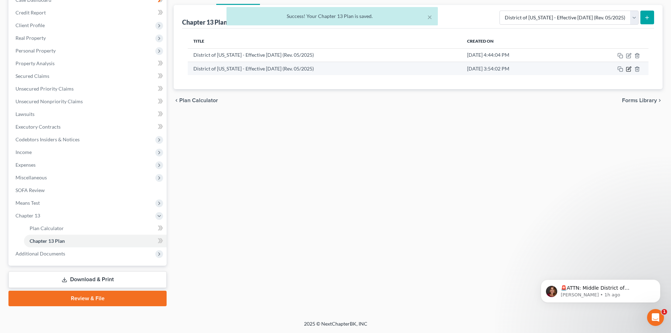
click at [629, 67] on icon "button" at bounding box center [629, 69] width 6 height 6
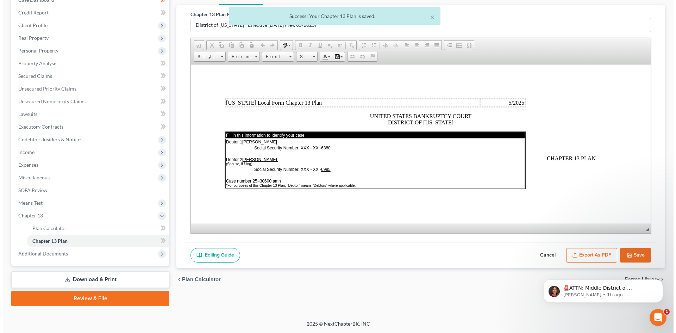
scroll to position [0, 0]
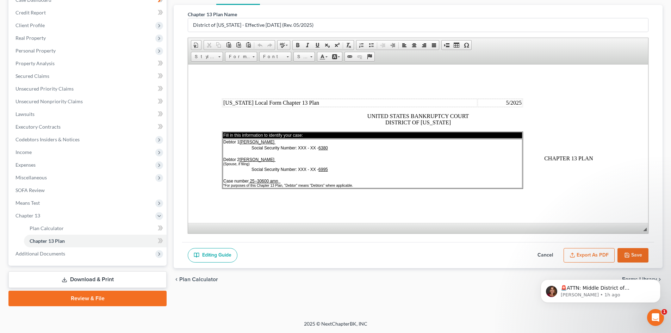
click at [603, 257] on button "Export as PDF" at bounding box center [589, 255] width 51 height 15
